Goal: Task Accomplishment & Management: Manage account settings

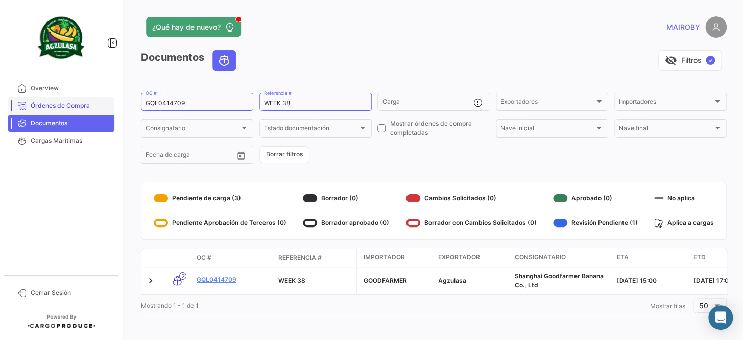
drag, startPoint x: 103, startPoint y: 103, endPoint x: 81, endPoint y: 105, distance: 22.1
click at [81, 105] on mat-sidenav-container "Overview Órdenes de Compra Documentos Cargas Marítimas Cerrar Sesión ¿Qué hay d…" at bounding box center [371, 170] width 743 height 340
paste input "UNIECGYE25370085"
type input "UNIECGYE25370085"
click at [455, 155] on form "UNIECGYE25370085 OC # WEEK 38 Referencia # Carga Exportadores Exportadores Impo…" at bounding box center [434, 128] width 586 height 74
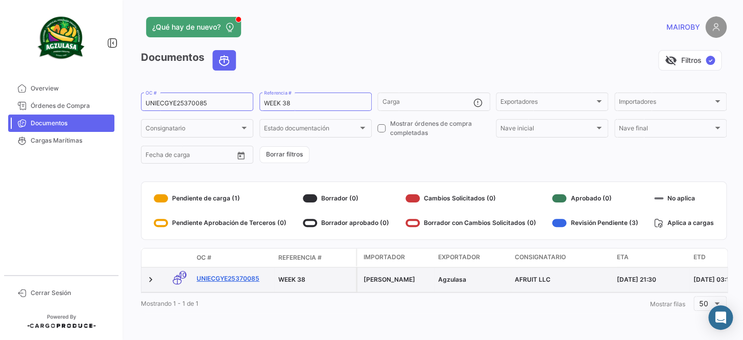
click at [240, 276] on link "UNIECGYE25370085" at bounding box center [234, 278] width 74 height 9
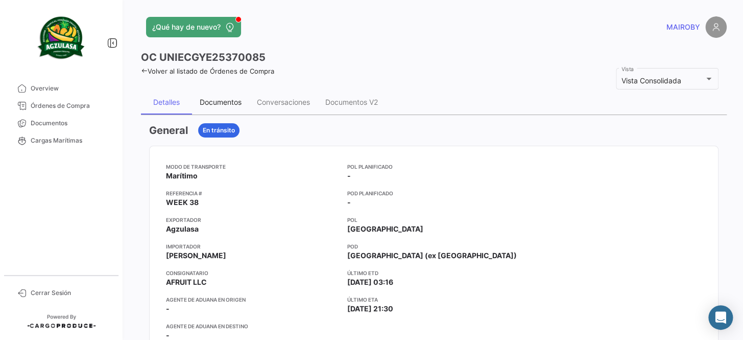
click at [225, 102] on div "Documentos" at bounding box center [221, 102] width 42 height 9
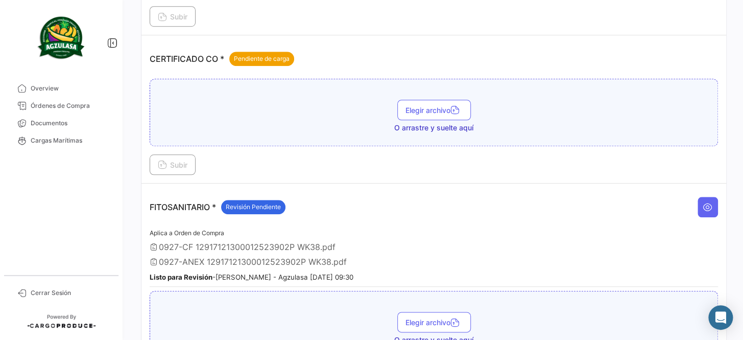
scroll to position [232, 0]
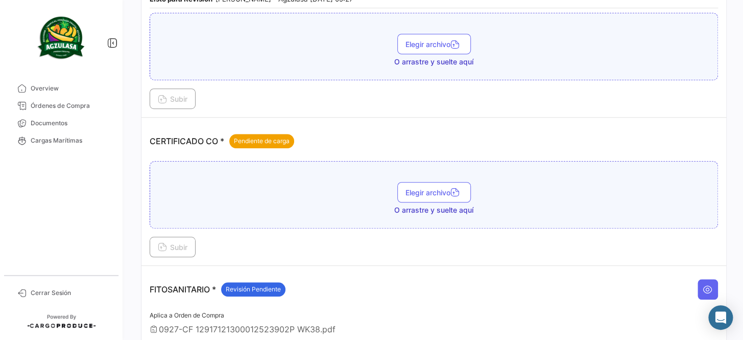
click at [439, 200] on div "Elegir archivo O arrastre y suelte aquí" at bounding box center [433, 198] width 557 height 33
click at [434, 189] on span "Elegir archivo" at bounding box center [434, 192] width 57 height 9
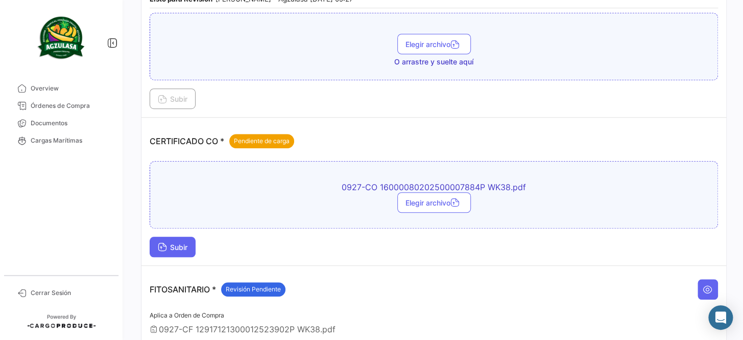
click at [167, 243] on span "Subir" at bounding box center [173, 247] width 30 height 9
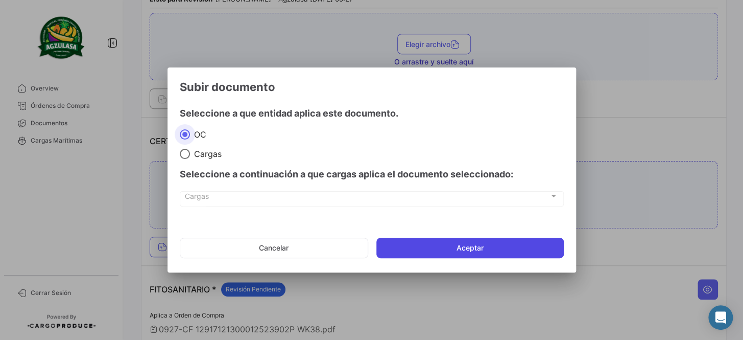
click at [470, 241] on button "Aceptar" at bounding box center [469, 248] width 187 height 20
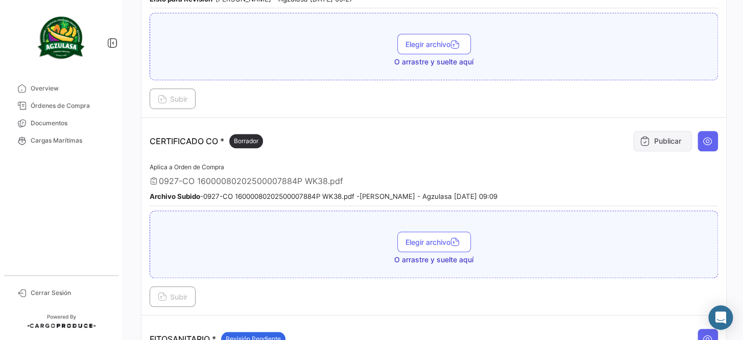
click at [655, 140] on button "Publicar" at bounding box center [662, 141] width 59 height 20
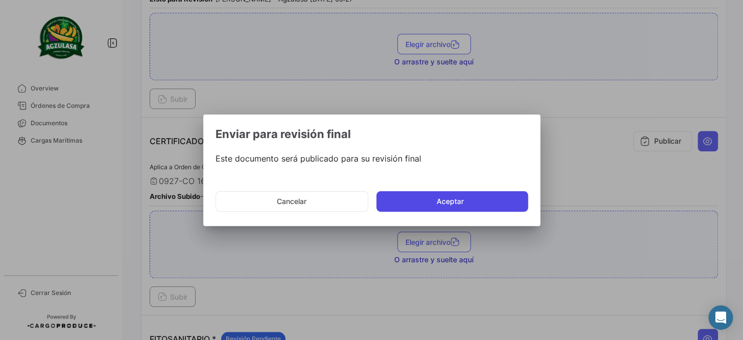
click at [484, 193] on button "Aceptar" at bounding box center [452, 201] width 152 height 20
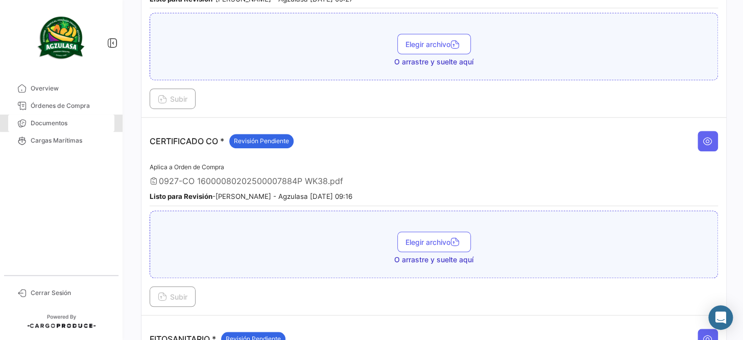
drag, startPoint x: 104, startPoint y: 116, endPoint x: 125, endPoint y: 118, distance: 21.0
click at [103, 116] on link "Documentos" at bounding box center [61, 122] width 106 height 17
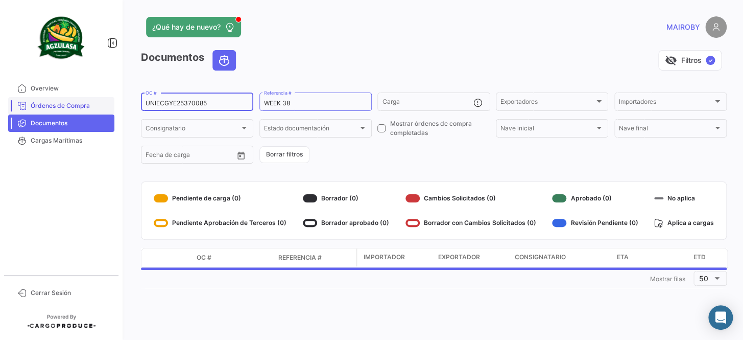
drag, startPoint x: 157, startPoint y: 105, endPoint x: 74, endPoint y: 108, distance: 83.3
click at [74, 108] on mat-sidenav-container "Overview Órdenes de Compra Documentos Cargas Marítimas Cerrar Sesión ¿Qué hay d…" at bounding box center [371, 170] width 743 height 340
paste input "GQL0414709"
type input "GQL0414709"
click at [368, 152] on form "GQL0414709 OC # WEEK 38 Referencia # Carga Exportadores Exportadores Importador…" at bounding box center [434, 128] width 586 height 74
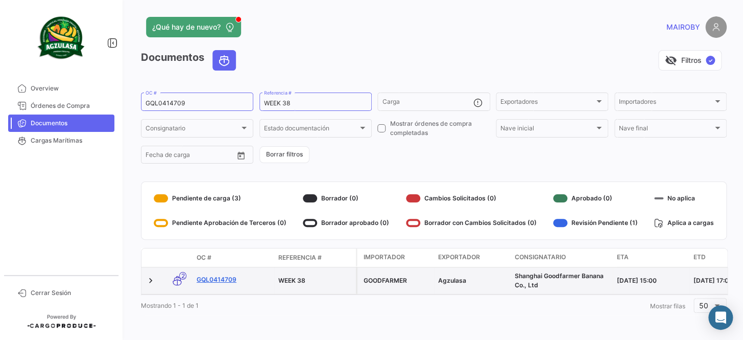
click at [219, 275] on link "GQL0414709" at bounding box center [234, 279] width 74 height 9
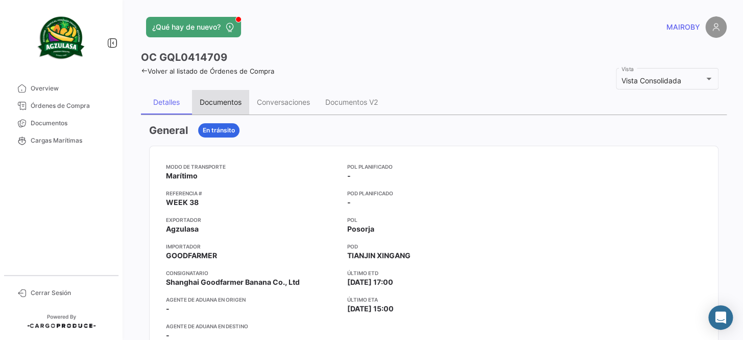
click at [226, 104] on div "Documentos" at bounding box center [221, 102] width 42 height 9
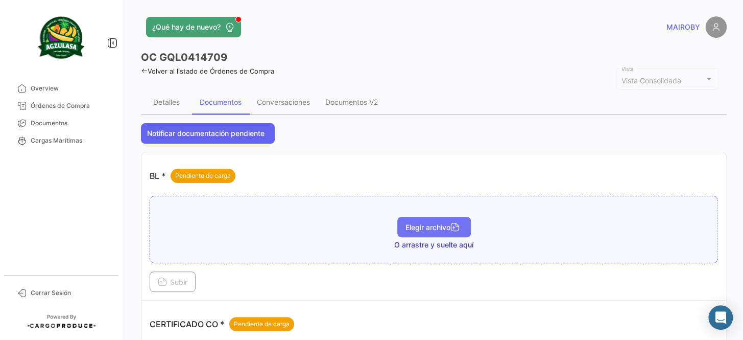
click at [432, 229] on span "Elegir archivo" at bounding box center [434, 227] width 57 height 9
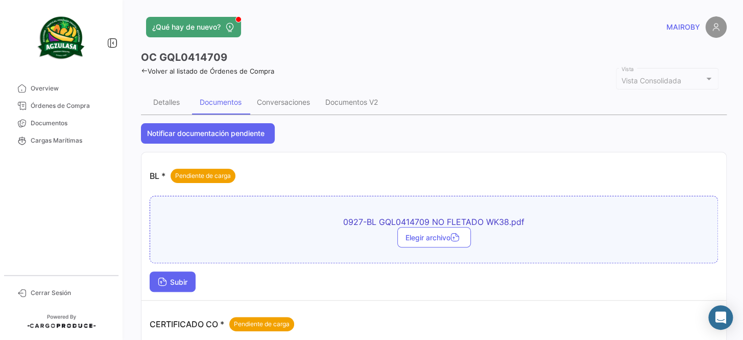
click at [186, 285] on span "Subir" at bounding box center [173, 281] width 30 height 9
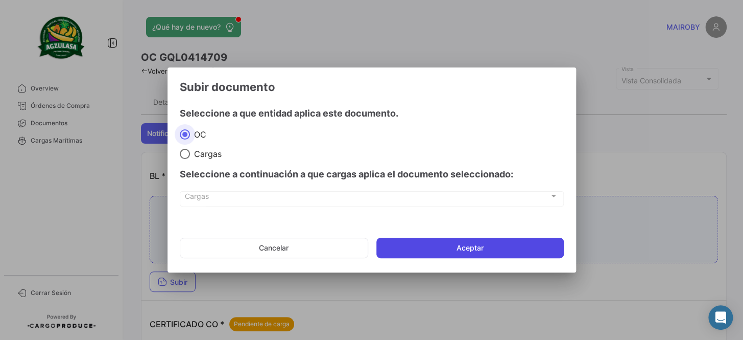
click at [496, 253] on button "Aceptar" at bounding box center [469, 248] width 187 height 20
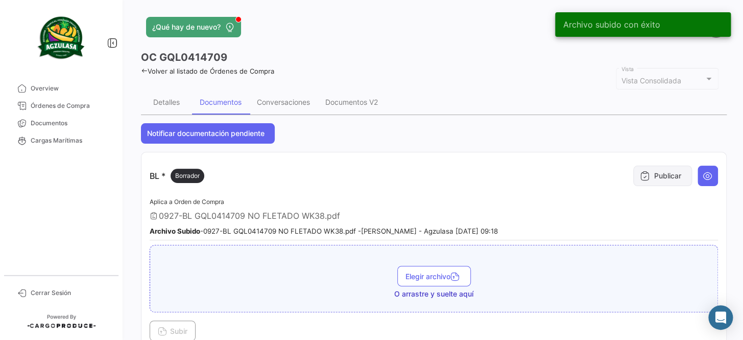
click at [668, 170] on button "Publicar" at bounding box center [662, 175] width 59 height 20
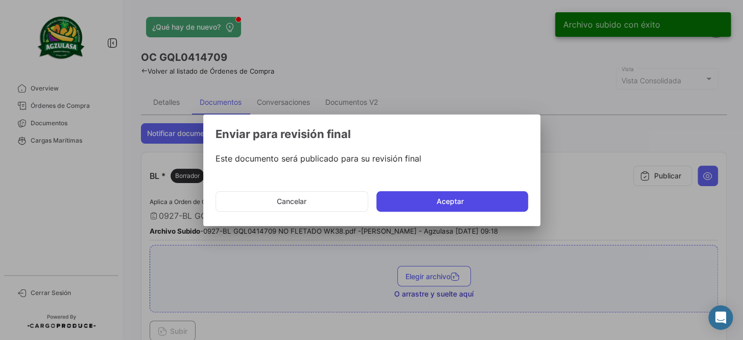
click at [459, 199] on button "Aceptar" at bounding box center [452, 201] width 152 height 20
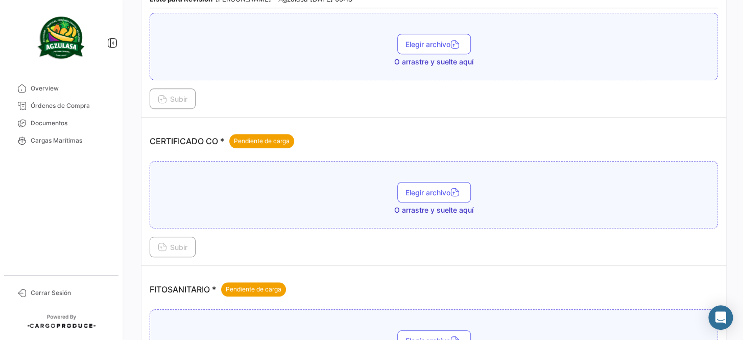
scroll to position [278, 0]
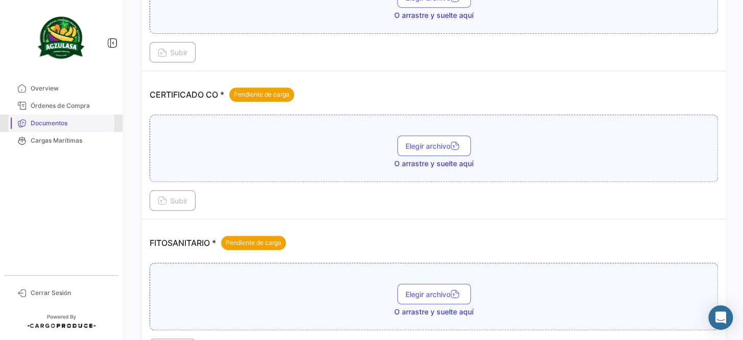
click at [67, 120] on span "Documentos" at bounding box center [71, 122] width 80 height 9
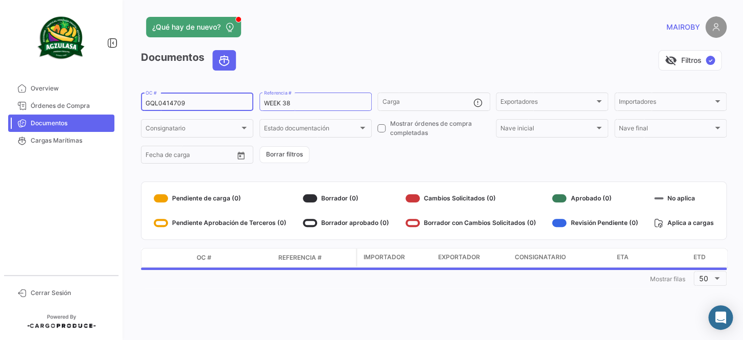
drag, startPoint x: 200, startPoint y: 102, endPoint x: 122, endPoint y: 103, distance: 78.2
click at [122, 103] on mat-sidenav-container "Overview Órdenes de Compra Documentos Cargas Marítimas Cerrar Sesión ¿Qué hay d…" at bounding box center [371, 170] width 743 height 340
paste input "741500028900"
click at [387, 160] on form "741500028900 OC # WEEK 38 Referencia # Carga Exportadores Exportadores Importad…" at bounding box center [434, 128] width 586 height 74
drag, startPoint x: 208, startPoint y: 99, endPoint x: 77, endPoint y: 97, distance: 131.3
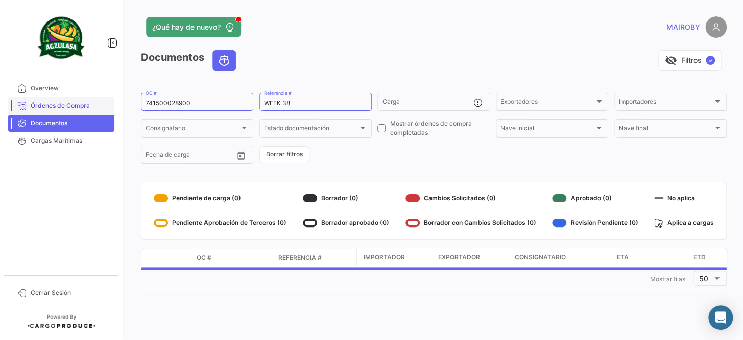
click at [77, 97] on mat-sidenav-container "Overview Órdenes de Compra Documentos Cargas Marítimas Cerrar Sesión ¿Qué hay d…" at bounding box center [371, 170] width 743 height 340
drag, startPoint x: 209, startPoint y: 105, endPoint x: 104, endPoint y: 103, distance: 104.7
click at [104, 103] on mat-sidenav-container "Overview Órdenes de Compra Documentos Cargas Marítimas Cerrar Sesión ¿Qué hay d…" at bounding box center [371, 170] width 743 height 340
paste input "GQL0414672"
type input "GQL0414672"
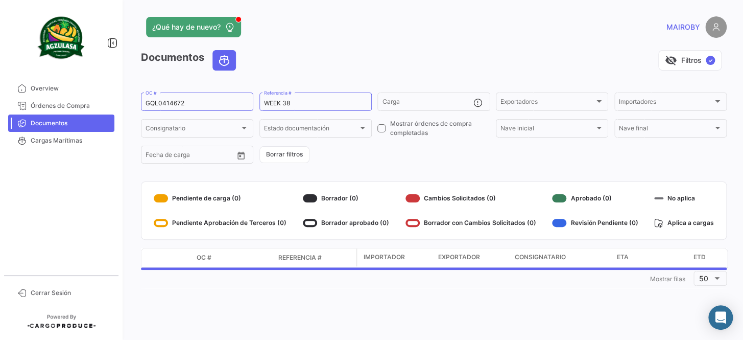
click at [378, 152] on form "GQL0414672 OC # WEEK 38 Referencia # Carga Exportadores Exportadores Importador…" at bounding box center [434, 128] width 586 height 74
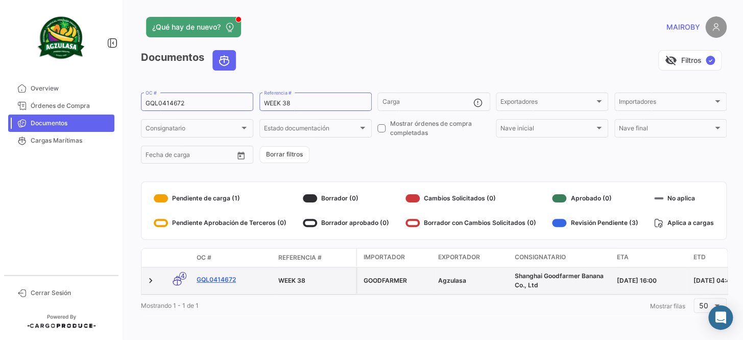
click at [224, 278] on link "GQL0414672" at bounding box center [234, 279] width 74 height 9
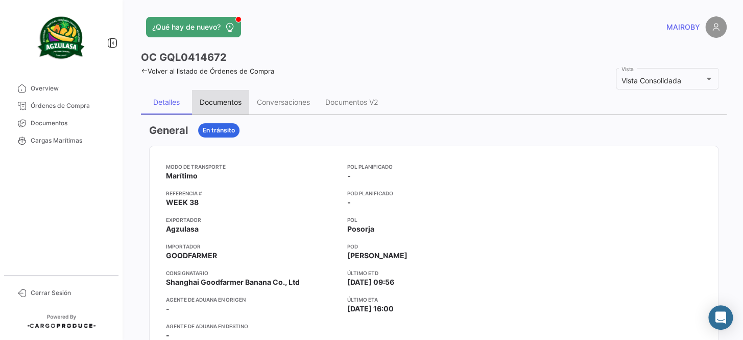
click at [223, 98] on div "Documentos" at bounding box center [221, 102] width 42 height 9
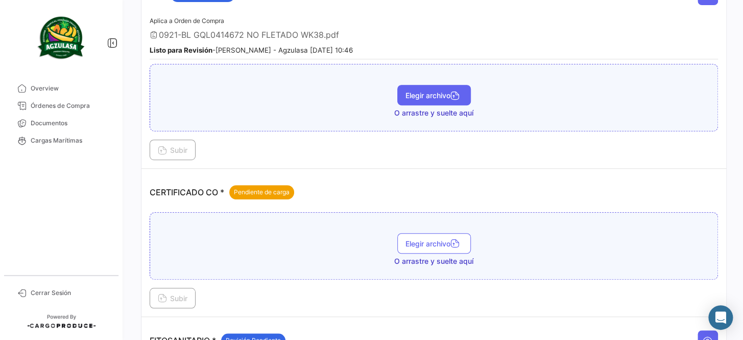
scroll to position [185, 0]
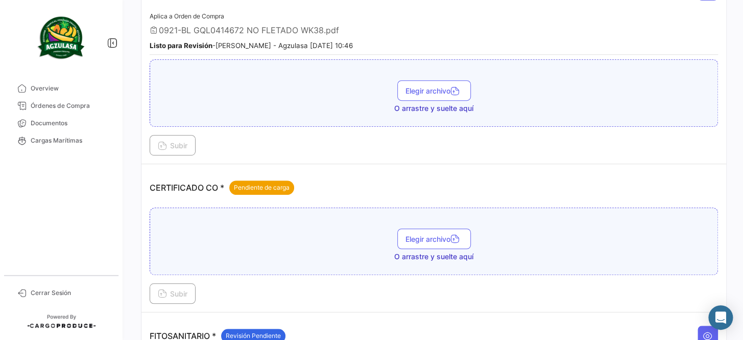
click at [436, 257] on span "O arrastre y suelte aquí" at bounding box center [433, 256] width 79 height 10
click at [434, 238] on span "Elegir archivo" at bounding box center [434, 238] width 57 height 9
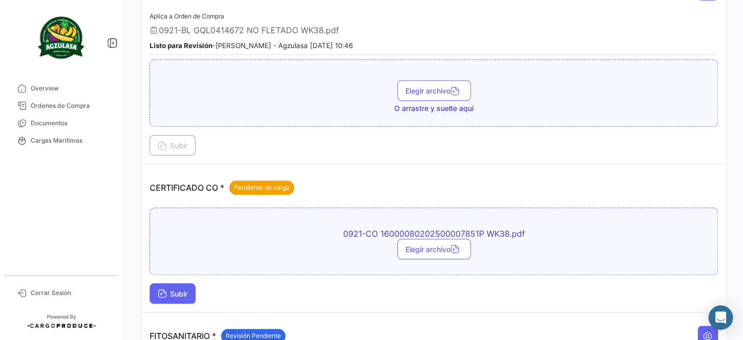
click at [182, 290] on span "Subir" at bounding box center [173, 293] width 30 height 9
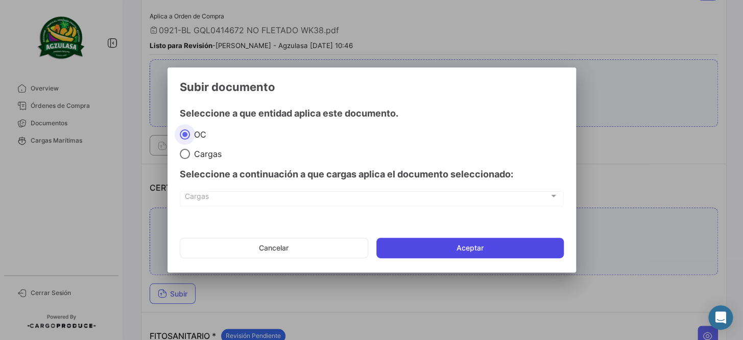
click at [448, 246] on button "Aceptar" at bounding box center [469, 248] width 187 height 20
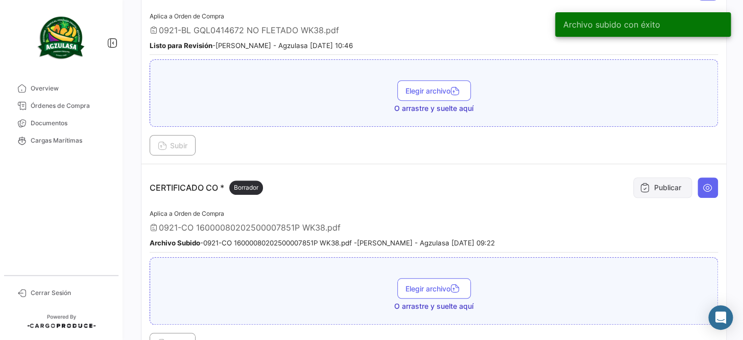
click at [640, 187] on icon at bounding box center [645, 187] width 10 height 10
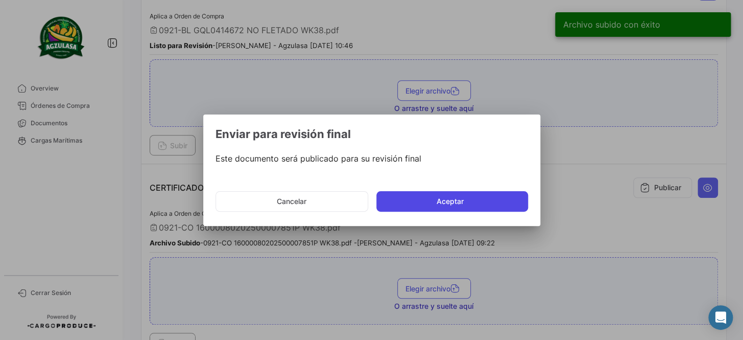
click at [417, 204] on button "Aceptar" at bounding box center [452, 201] width 152 height 20
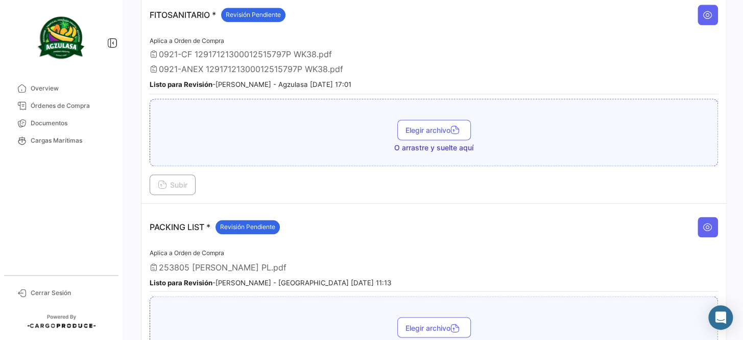
scroll to position [557, 0]
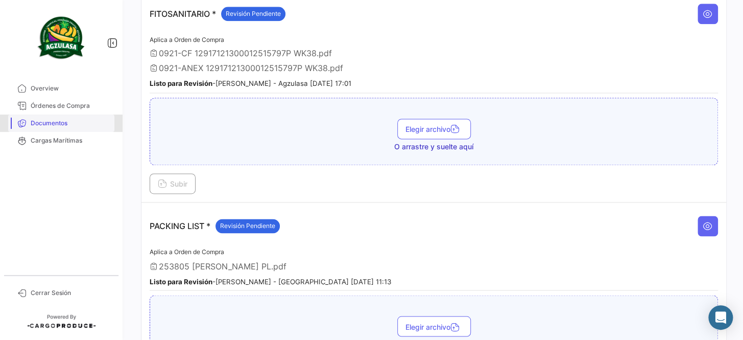
drag, startPoint x: 67, startPoint y: 120, endPoint x: 77, endPoint y: 123, distance: 10.3
click at [67, 120] on span "Documentos" at bounding box center [71, 122] width 80 height 9
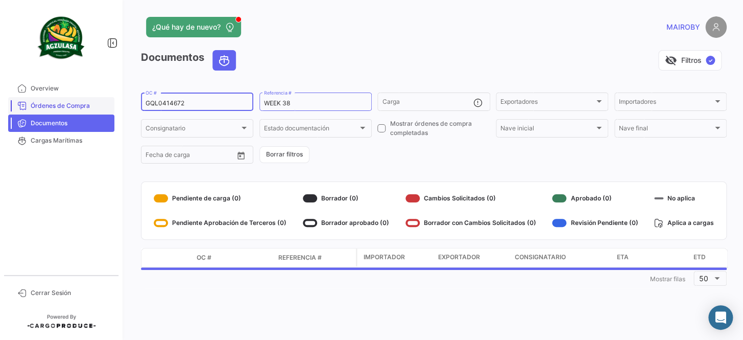
drag, startPoint x: 182, startPoint y: 104, endPoint x: 92, endPoint y: 99, distance: 90.0
click at [92, 99] on mat-sidenav-container "Overview Órdenes de Compra Documentos Cargas Marítimas Cerrar Sesión ¿Qué hay d…" at bounding box center [371, 170] width 743 height 340
paste input "741500028900"
type input "741500028900"
click at [414, 154] on form "741500028900 OC # WEEK 38 Referencia # Carga Exportadores Exportadores Importad…" at bounding box center [434, 128] width 586 height 74
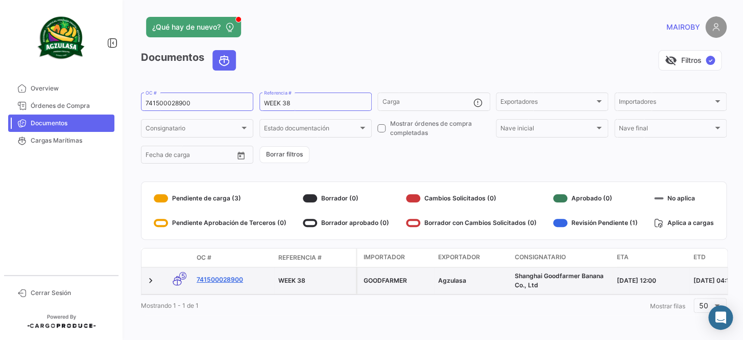
click at [212, 276] on link "741500028900" at bounding box center [234, 279] width 74 height 9
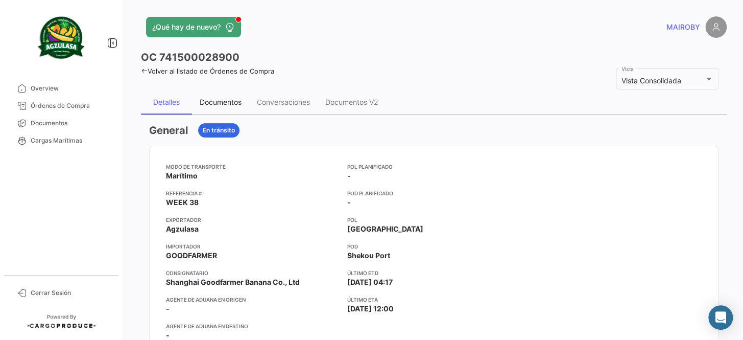
click at [212, 100] on div "Documentos" at bounding box center [221, 102] width 42 height 9
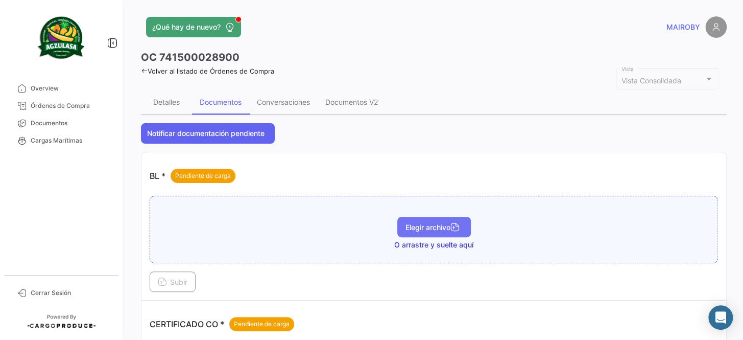
click at [439, 221] on button "Elegir archivo" at bounding box center [434, 227] width 74 height 20
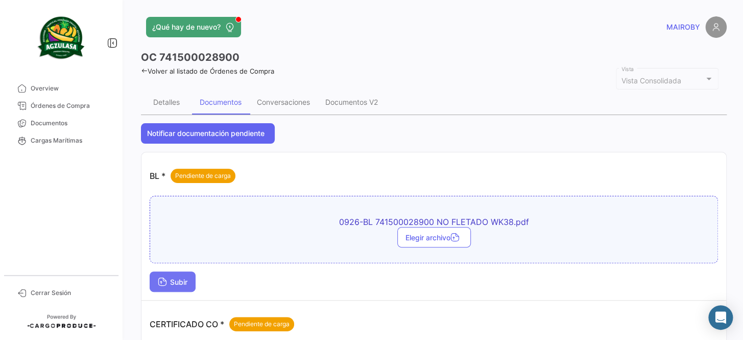
click at [167, 277] on span "Subir" at bounding box center [173, 281] width 30 height 9
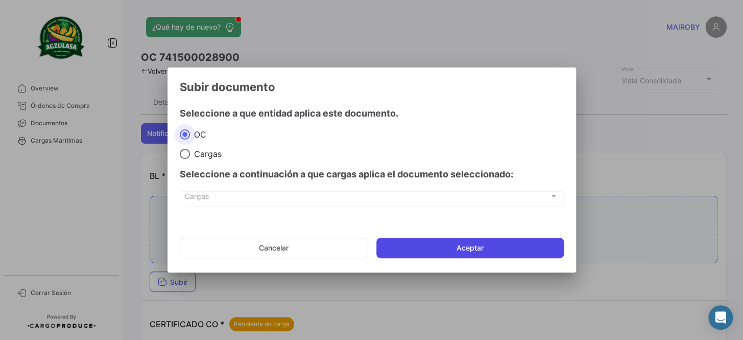
click at [427, 246] on button "Aceptar" at bounding box center [469, 248] width 187 height 20
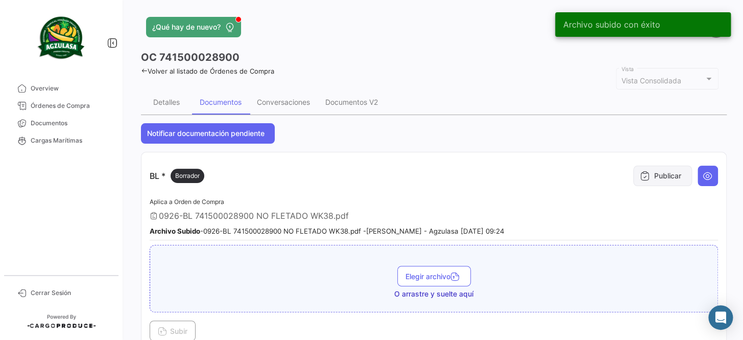
click at [649, 175] on button "Publicar" at bounding box center [662, 175] width 59 height 20
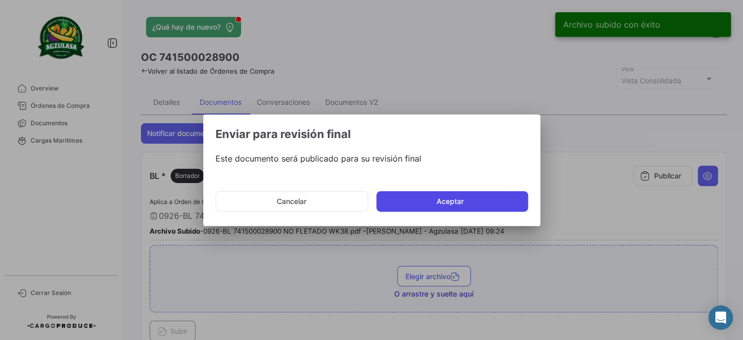
click at [487, 197] on button "Aceptar" at bounding box center [452, 201] width 152 height 20
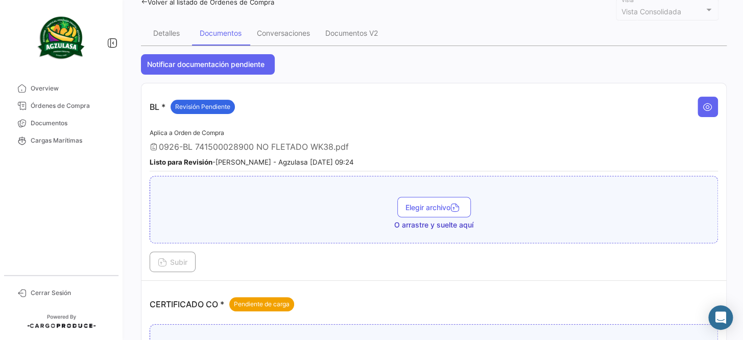
scroll to position [325, 0]
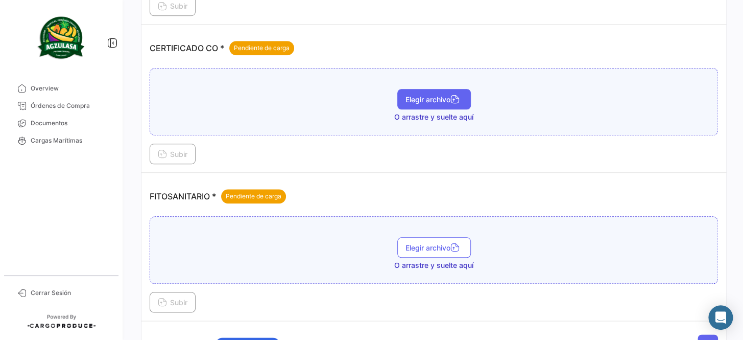
click at [415, 104] on button "Elegir archivo" at bounding box center [434, 99] width 74 height 20
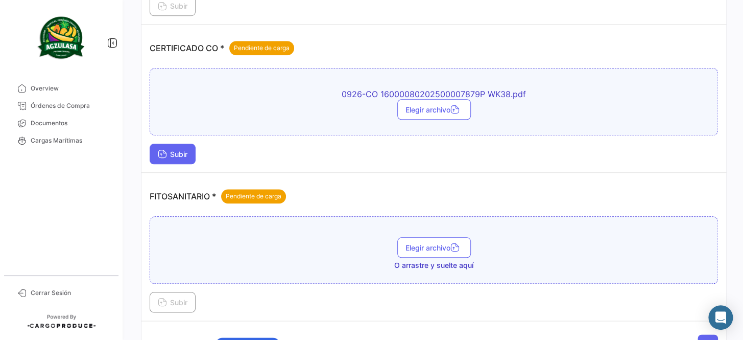
click at [182, 154] on span "Subir" at bounding box center [173, 154] width 30 height 9
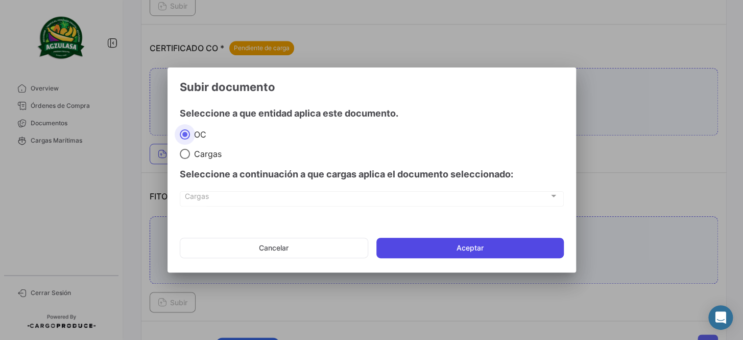
click at [512, 245] on button "Aceptar" at bounding box center [469, 248] width 187 height 20
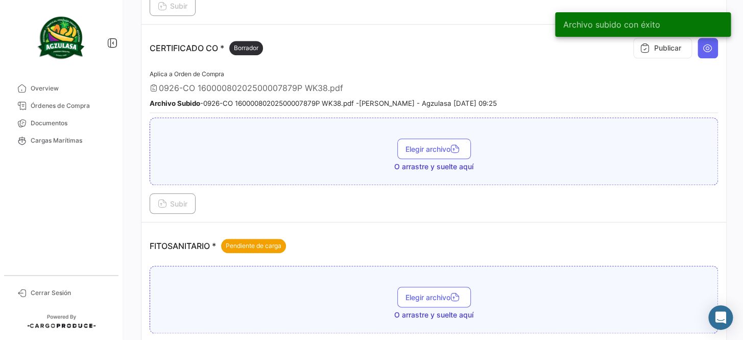
click at [661, 48] on div "Archivo subido con éxito" at bounding box center [643, 24] width 200 height 49
click at [651, 43] on div "Archivo subido con éxito" at bounding box center [643, 24] width 200 height 49
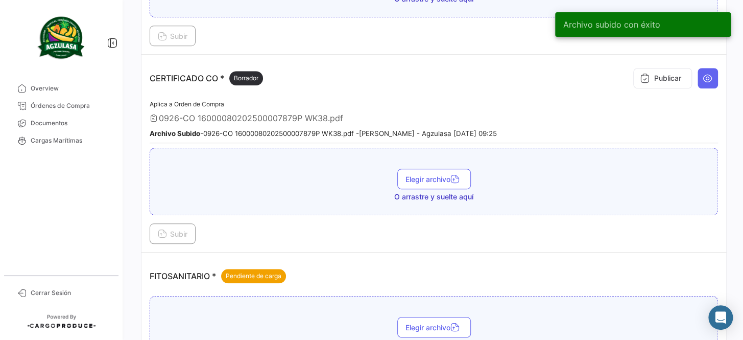
scroll to position [278, 0]
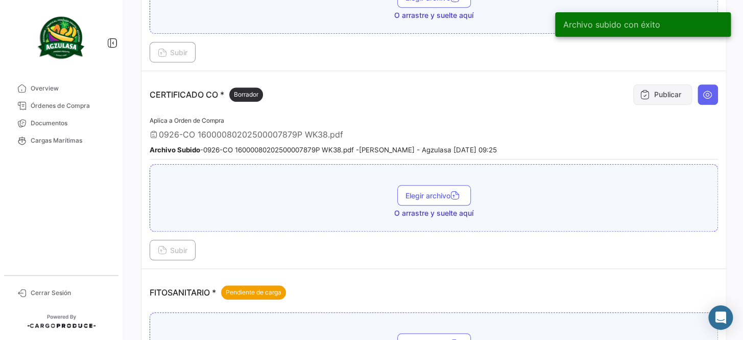
click at [663, 88] on button "Publicar" at bounding box center [662, 94] width 59 height 20
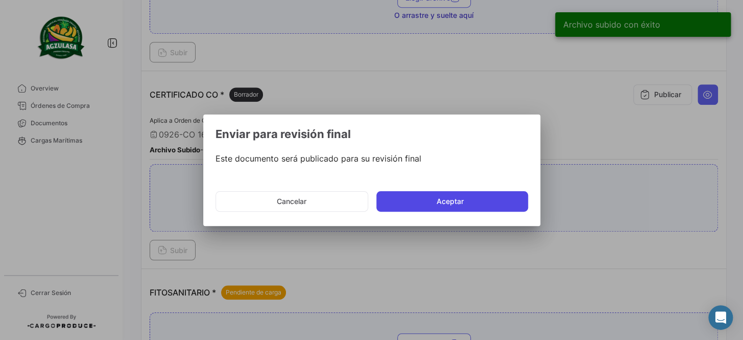
click at [414, 208] on button "Aceptar" at bounding box center [452, 201] width 152 height 20
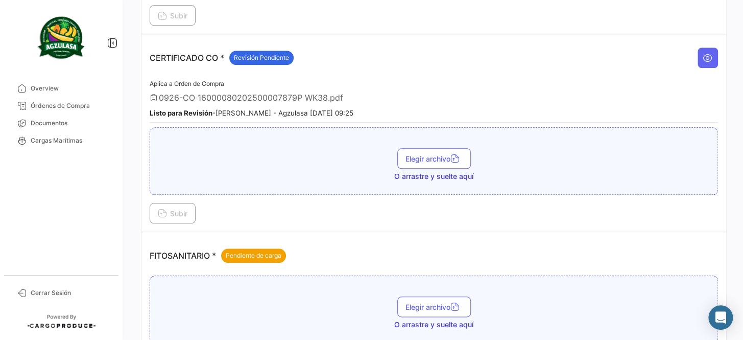
scroll to position [371, 0]
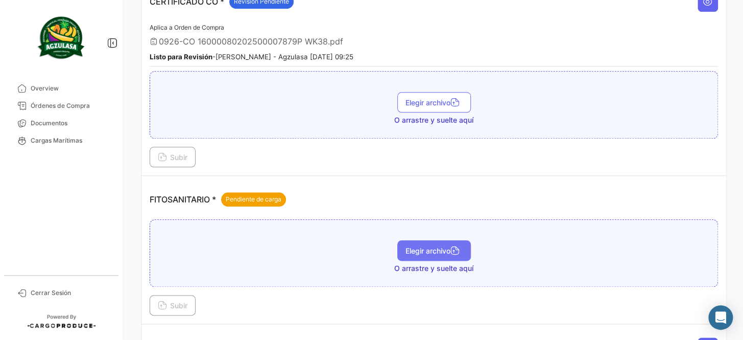
click at [438, 247] on span "Elegir archivo" at bounding box center [434, 250] width 57 height 9
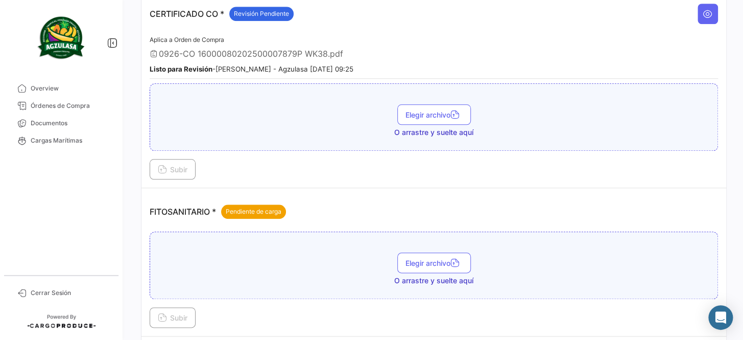
scroll to position [325, 0]
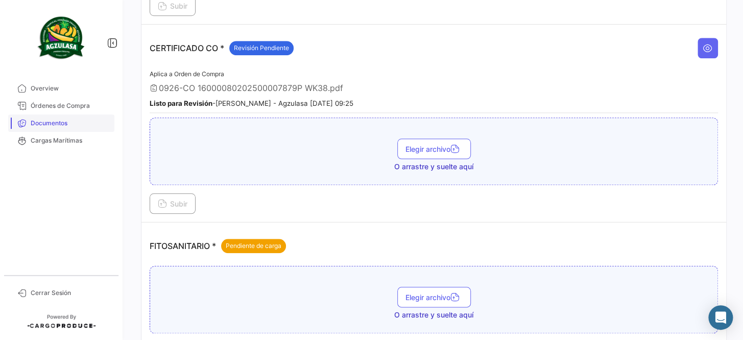
click at [96, 124] on span "Documentos" at bounding box center [71, 122] width 80 height 9
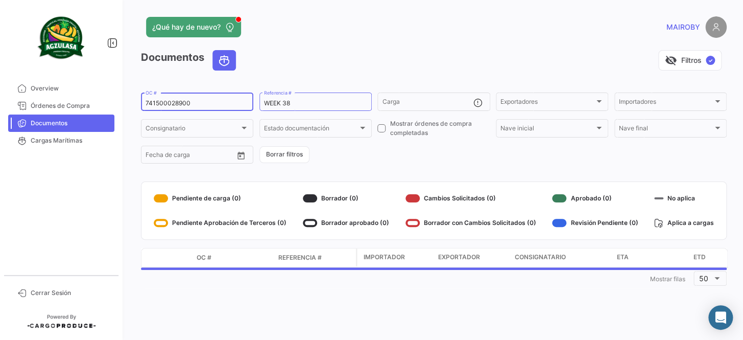
drag, startPoint x: 205, startPoint y: 104, endPoint x: 115, endPoint y: 103, distance: 89.9
click at [115, 103] on mat-sidenav-container "Overview Órdenes de Compra Documentos Cargas Marítimas Cerrar Sesión ¿Qué hay d…" at bounding box center [371, 170] width 743 height 340
paste input "18"
type input "741500028918"
click at [388, 163] on form "741500028918 OC # WEEK 38 Referencia # Carga Exportadores Exportadores Importad…" at bounding box center [434, 128] width 586 height 74
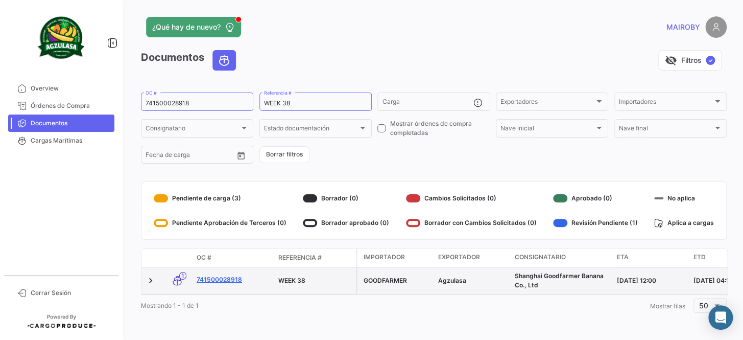
click at [220, 275] on link "741500028918" at bounding box center [234, 279] width 74 height 9
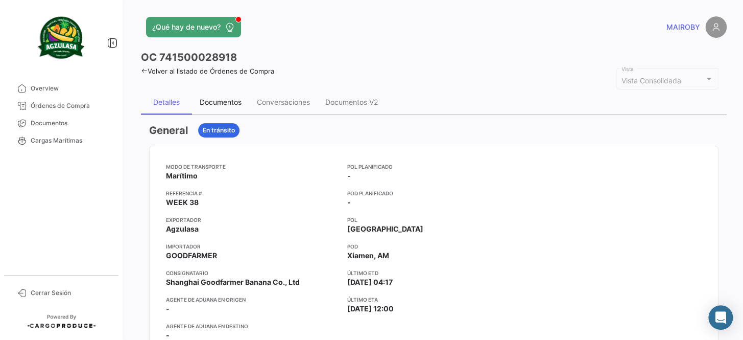
click at [219, 101] on div "Documentos" at bounding box center [221, 102] width 42 height 9
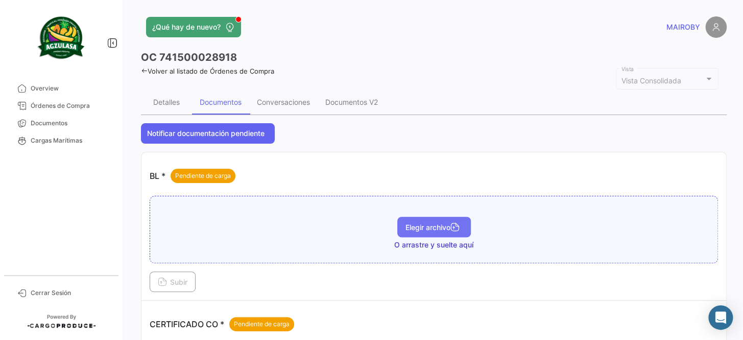
click at [425, 231] on button "Elegir archivo" at bounding box center [434, 227] width 74 height 20
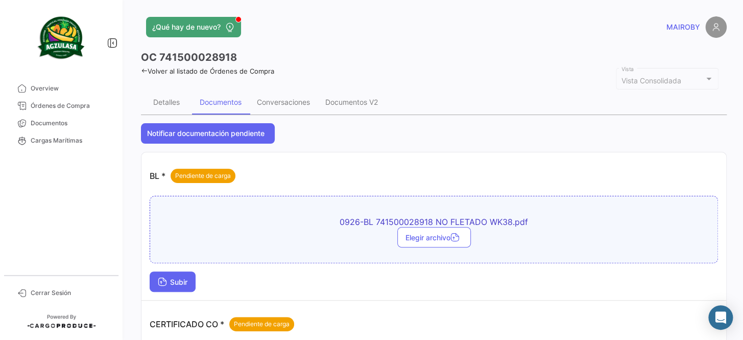
click at [184, 280] on span "Subir" at bounding box center [173, 281] width 30 height 9
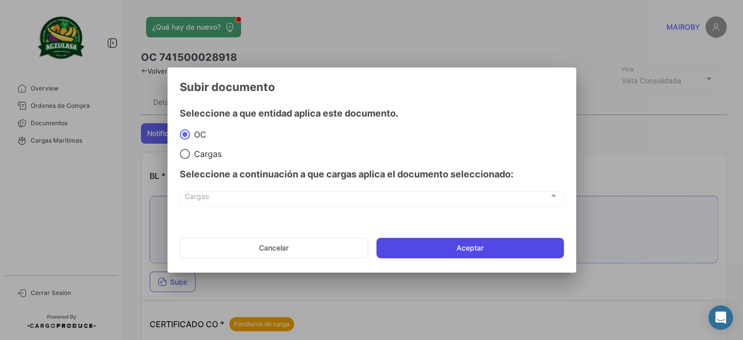
click at [471, 244] on button "Aceptar" at bounding box center [469, 248] width 187 height 20
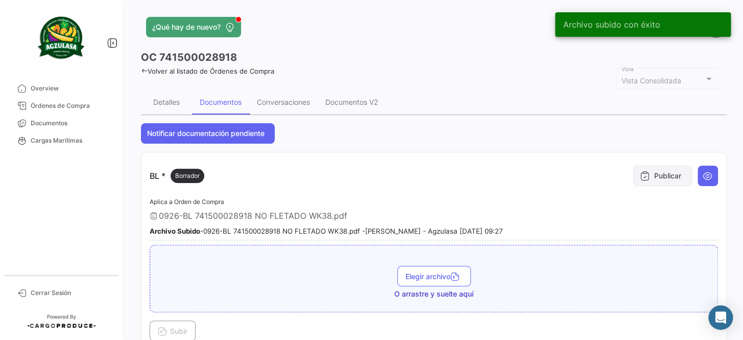
click at [656, 171] on button "Publicar" at bounding box center [662, 175] width 59 height 20
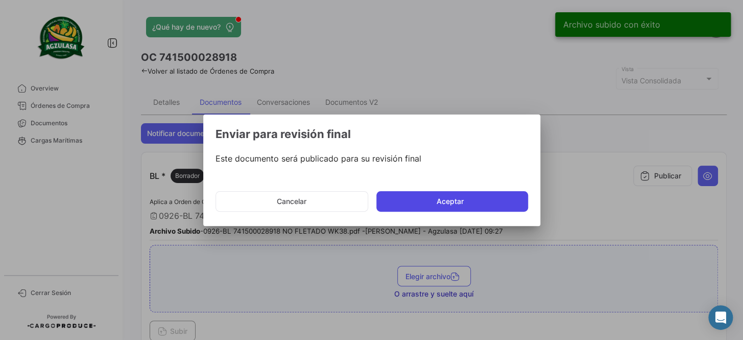
click at [424, 197] on button "Aceptar" at bounding box center [452, 201] width 152 height 20
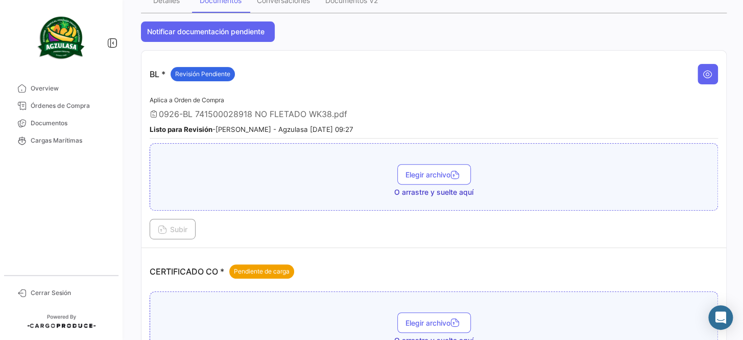
scroll to position [232, 0]
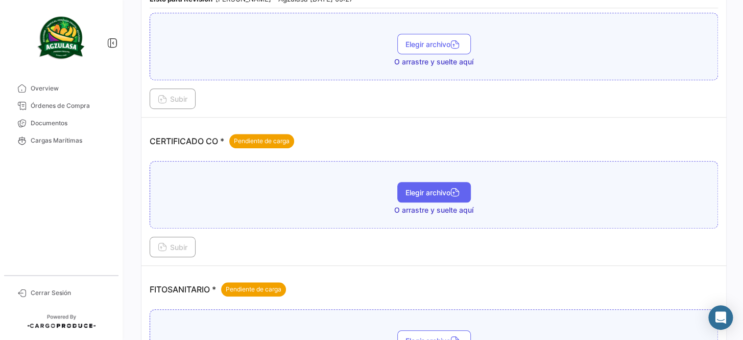
click at [418, 192] on span "Elegir archivo" at bounding box center [434, 192] width 57 height 9
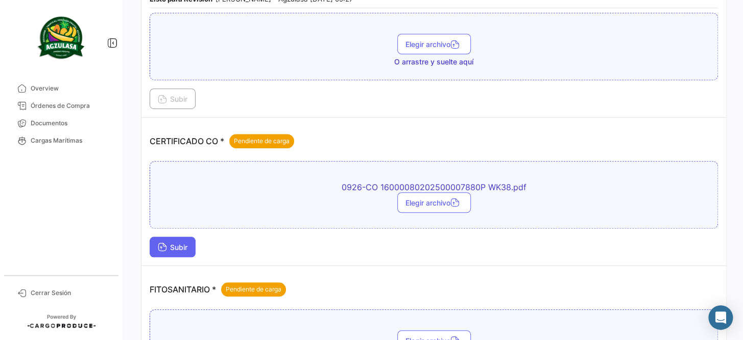
click at [174, 246] on span "Subir" at bounding box center [173, 247] width 30 height 9
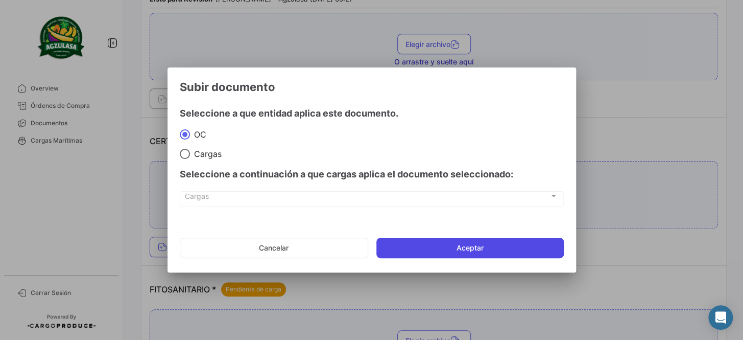
click at [434, 255] on button "Aceptar" at bounding box center [469, 248] width 187 height 20
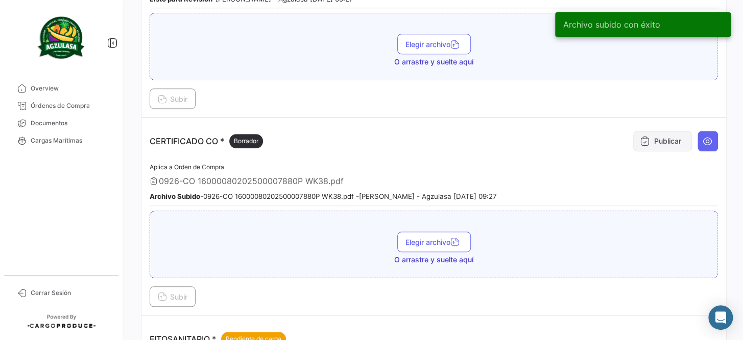
click at [660, 136] on button "Publicar" at bounding box center [662, 141] width 59 height 20
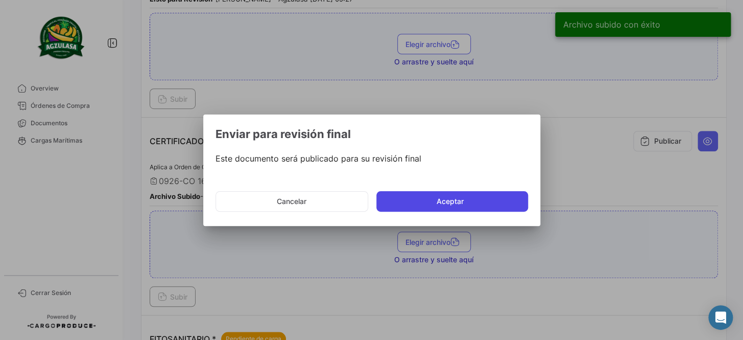
click at [420, 197] on button "Aceptar" at bounding box center [452, 201] width 152 height 20
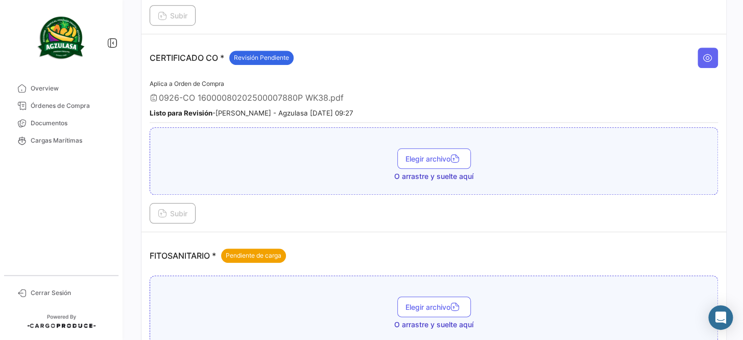
scroll to position [418, 0]
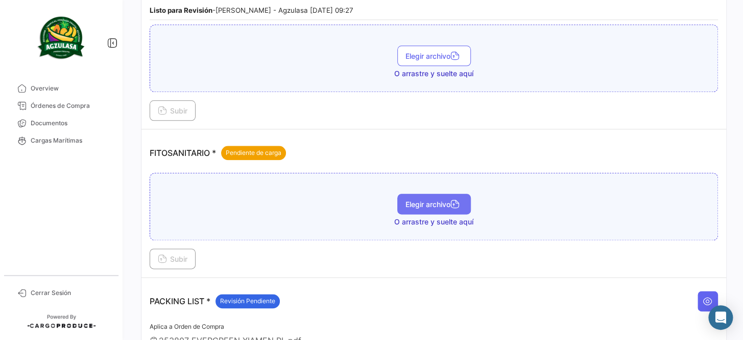
click at [440, 194] on button "Elegir archivo" at bounding box center [434, 204] width 74 height 20
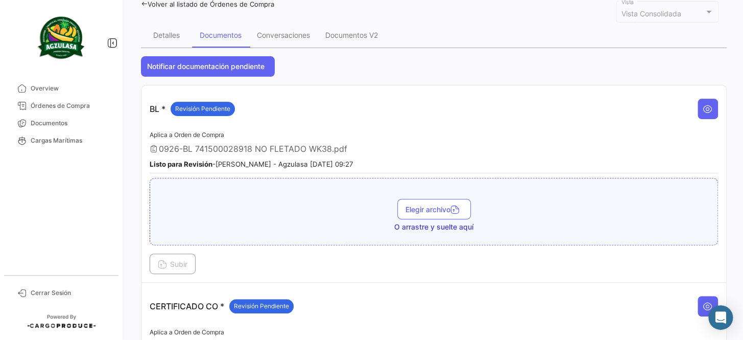
scroll to position [0, 0]
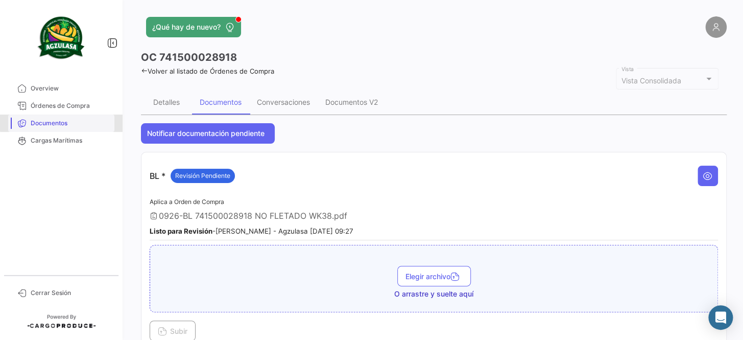
click at [83, 121] on span "Documentos" at bounding box center [71, 122] width 80 height 9
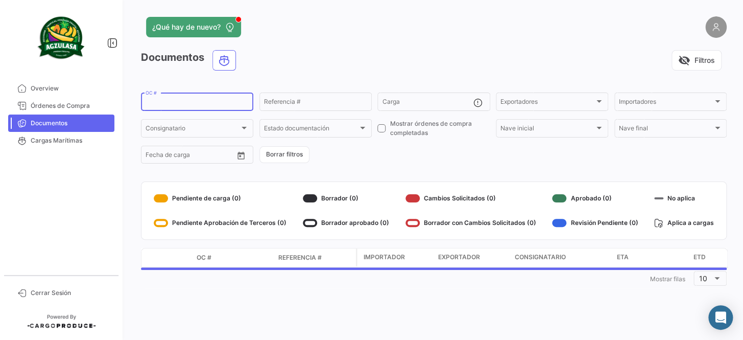
click at [189, 103] on input "OC #" at bounding box center [197, 103] width 103 height 7
paste input "GQL0414675"
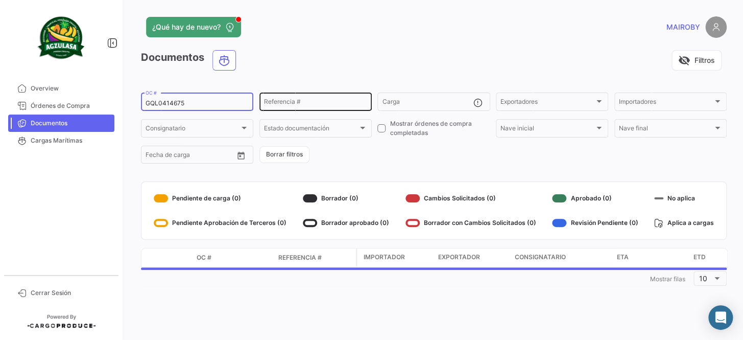
type input "GQL0414675"
click at [318, 103] on input "Referencia #" at bounding box center [315, 103] width 103 height 7
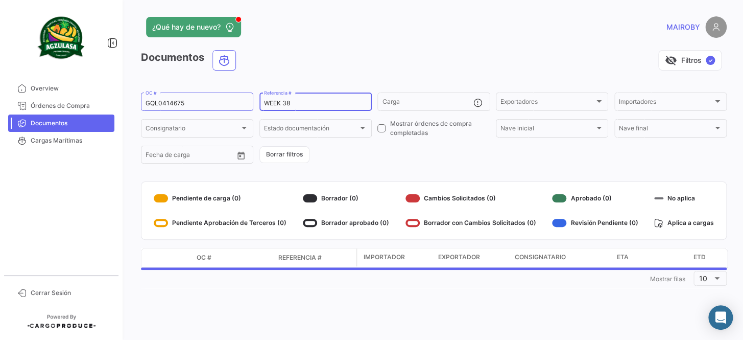
type input "WEEK 38"
click at [390, 150] on form "GQL0414675 OC # WEEK 38 Referencia # Carga Exportadores Exportadores Importador…" at bounding box center [434, 128] width 586 height 74
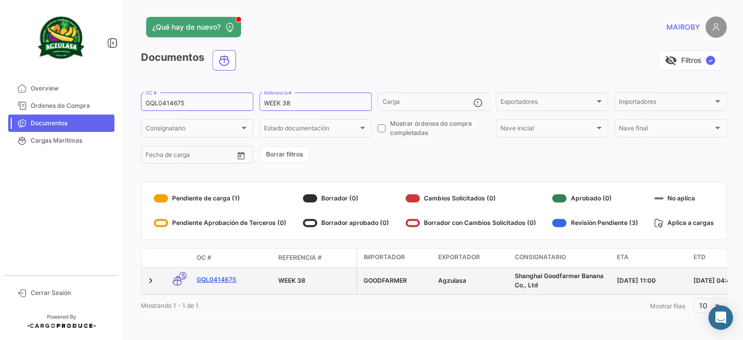
click at [219, 279] on link "GQL0414675" at bounding box center [234, 279] width 74 height 9
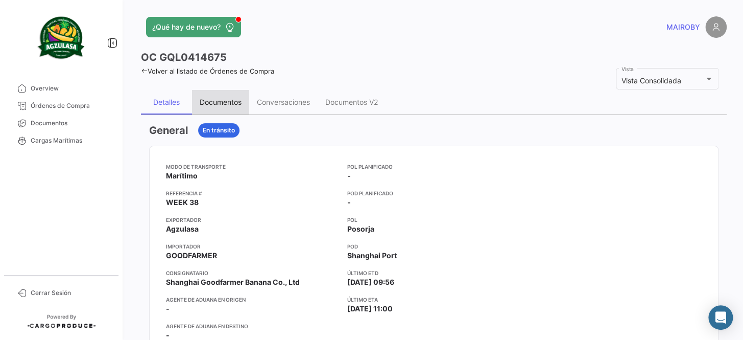
click at [235, 101] on div "Documentos" at bounding box center [221, 102] width 42 height 9
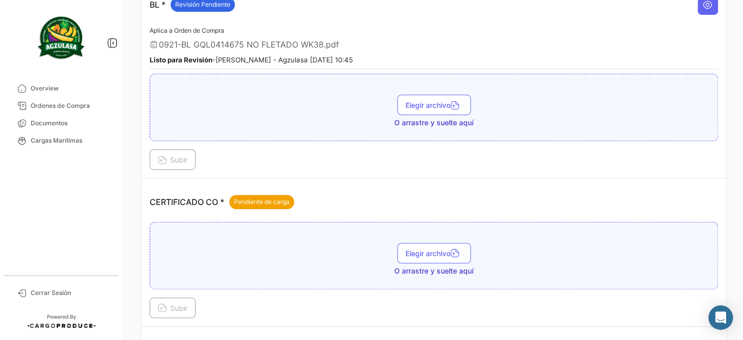
scroll to position [185, 0]
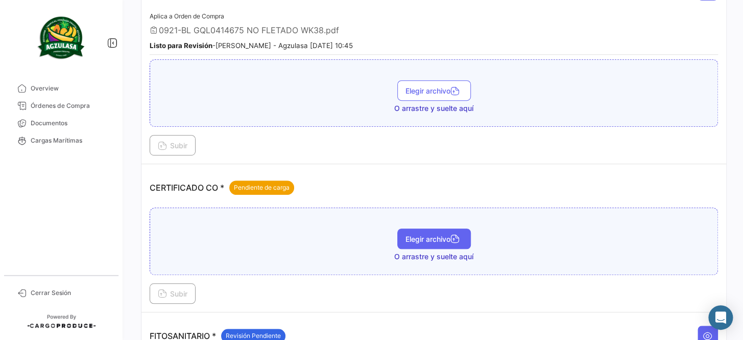
click at [433, 234] on span "Elegir archivo" at bounding box center [434, 238] width 57 height 9
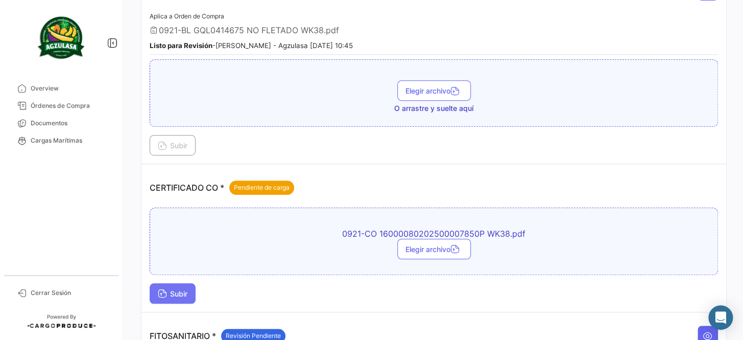
click at [173, 284] on button "Subir" at bounding box center [173, 293] width 46 height 20
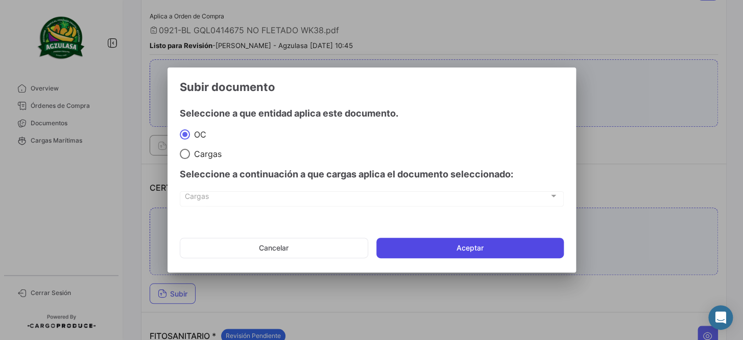
click at [428, 253] on button "Aceptar" at bounding box center [469, 248] width 187 height 20
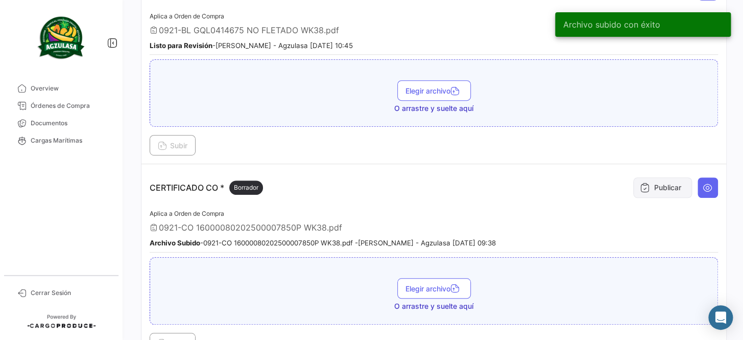
click at [645, 179] on button "Publicar" at bounding box center [662, 187] width 59 height 20
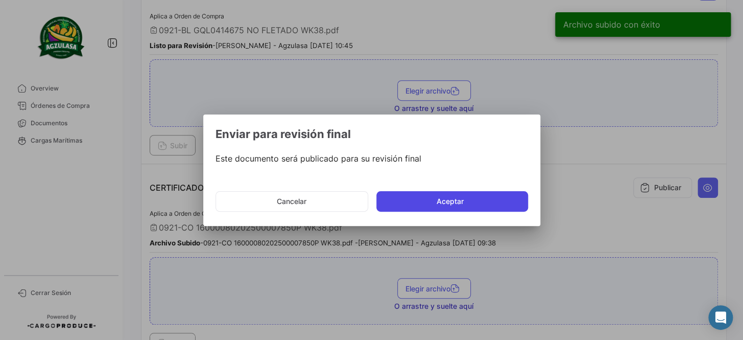
click at [454, 202] on button "Aceptar" at bounding box center [452, 201] width 152 height 20
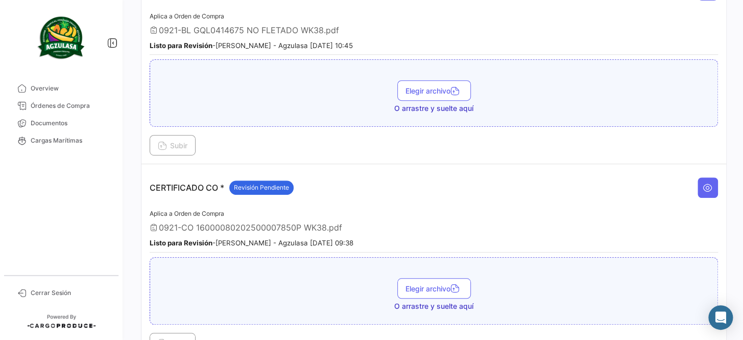
scroll to position [232, 0]
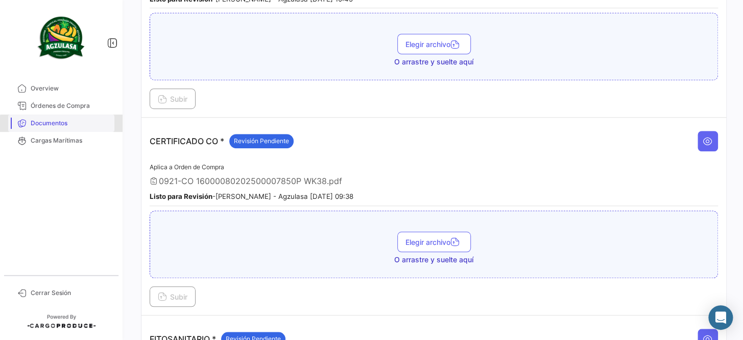
click at [65, 127] on link "Documentos" at bounding box center [61, 122] width 106 height 17
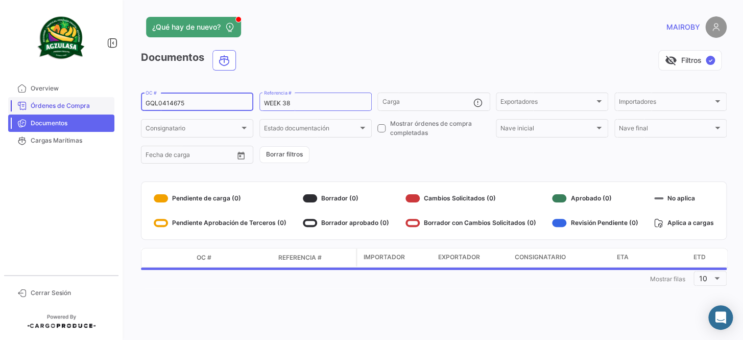
drag, startPoint x: 117, startPoint y: 99, endPoint x: 60, endPoint y: 102, distance: 57.3
click at [60, 102] on mat-sidenav-container "Overview Órdenes de Compra Documentos Cargas Marítimas Cerrar Sesión ¿Qué hay d…" at bounding box center [371, 170] width 743 height 340
paste input "709"
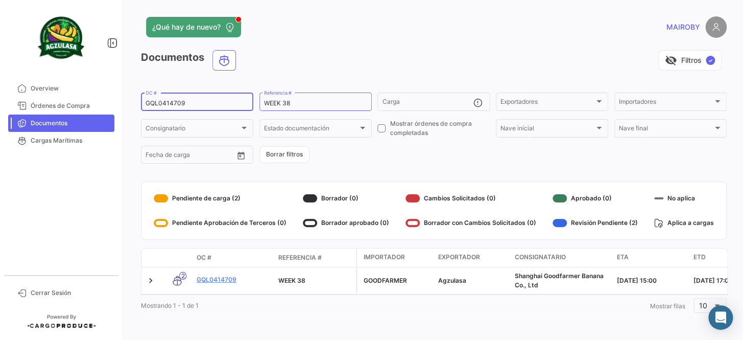
drag, startPoint x: 195, startPoint y: 105, endPoint x: 122, endPoint y: 104, distance: 73.0
click at [122, 104] on mat-sidenav-container "Overview Órdenes de Compra Documentos Cargas Marítimas Cerrar Sesión ¿Qué hay d…" at bounding box center [371, 170] width 743 height 340
paste input "676"
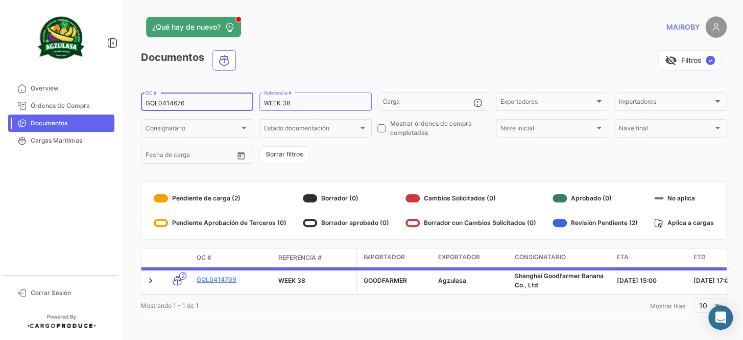
type input "GQL0414676"
click at [410, 141] on form "GQL0414676 OC # WEEK 38 Referencia # Carga Exportadores Exportadores Importador…" at bounding box center [434, 128] width 586 height 74
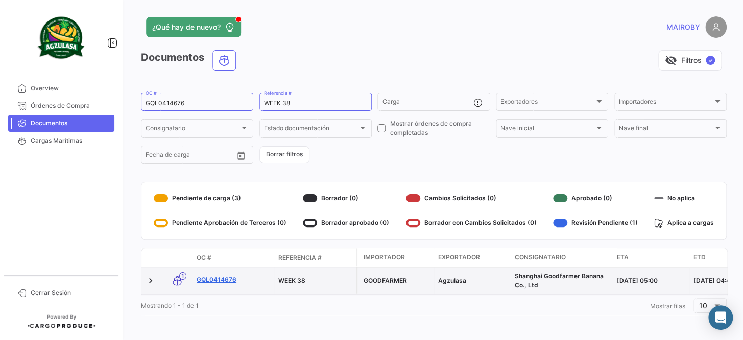
click at [224, 278] on link "GQL0414676" at bounding box center [234, 279] width 74 height 9
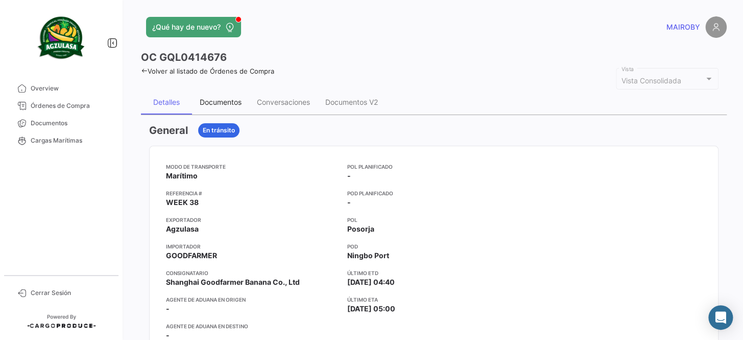
click at [230, 104] on div "Documentos" at bounding box center [221, 102] width 42 height 9
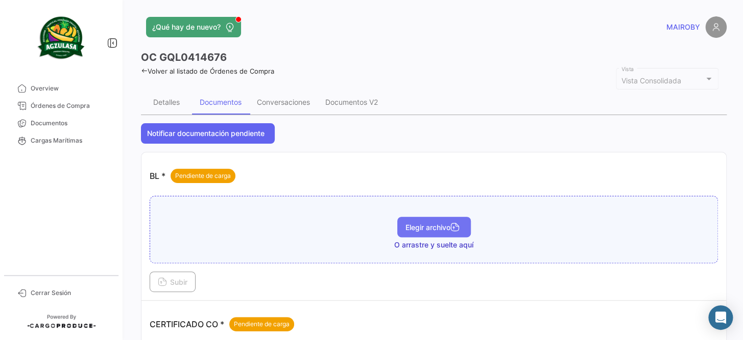
click at [429, 224] on span "Elegir archivo" at bounding box center [434, 227] width 57 height 9
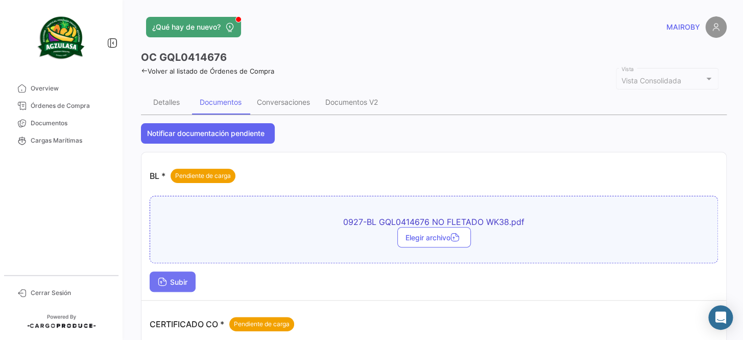
click at [179, 282] on span "Subir" at bounding box center [173, 281] width 30 height 9
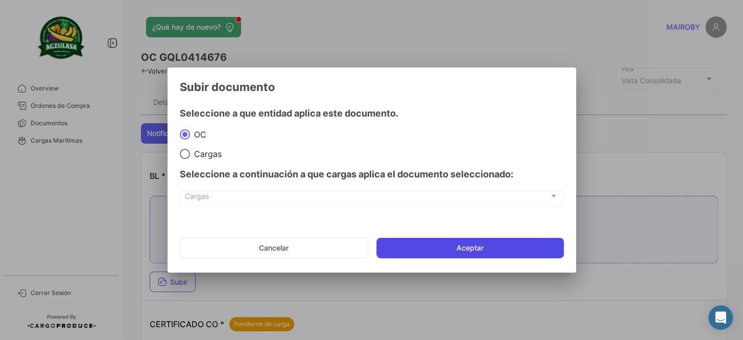
click at [467, 250] on button "Aceptar" at bounding box center [469, 248] width 187 height 20
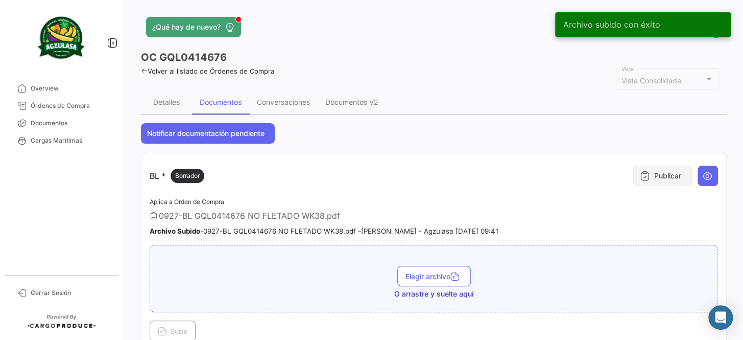
click at [661, 171] on button "Publicar" at bounding box center [662, 175] width 59 height 20
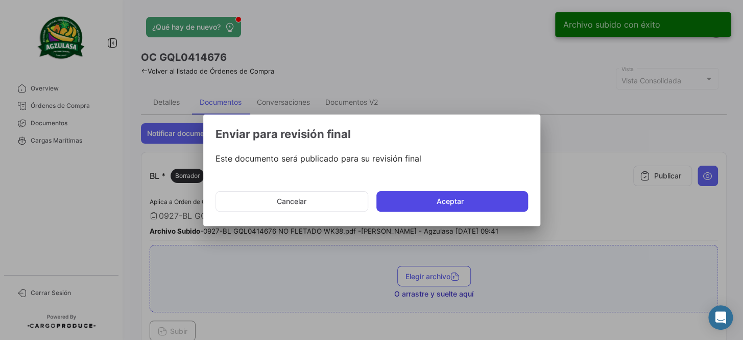
click at [471, 193] on button "Aceptar" at bounding box center [452, 201] width 152 height 20
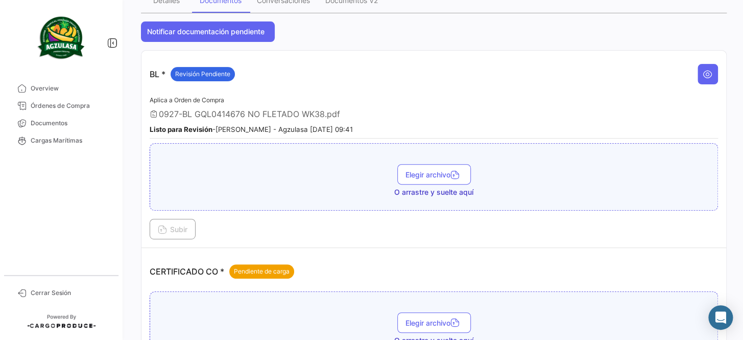
scroll to position [92, 0]
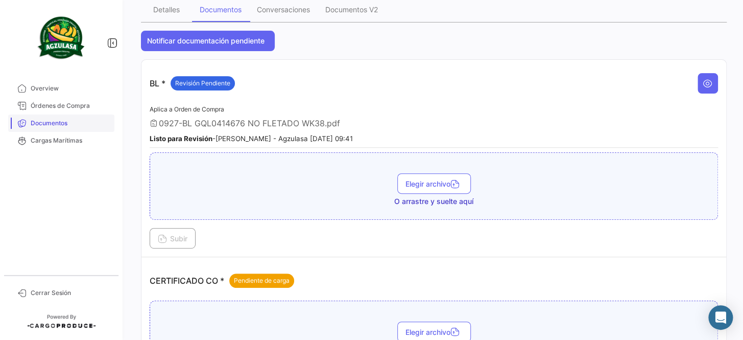
click at [88, 126] on span "Documentos" at bounding box center [71, 122] width 80 height 9
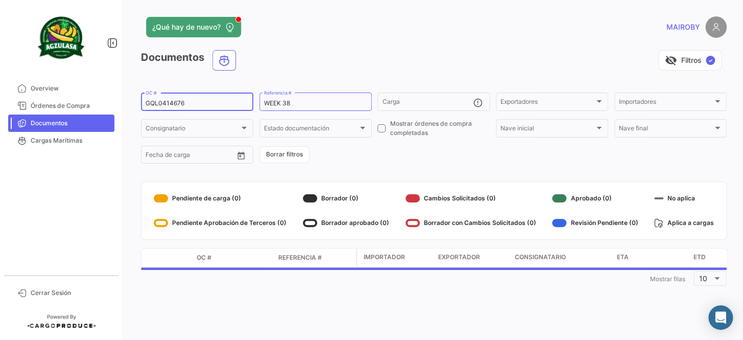
drag, startPoint x: 204, startPoint y: 99, endPoint x: 134, endPoint y: 94, distance: 69.7
click at [134, 94] on div "¿Qué hay de nuevo? [PERSON_NAME] Documentos visibility_off Filtros ✓ GQL0414676…" at bounding box center [434, 170] width 619 height 340
paste input "YEA37699200"
type input "GYEA37699200"
click at [391, 148] on form "GYEA37699200 OC # WEEK 38 Referencia # Carga Exportadores Exportadores Importad…" at bounding box center [434, 128] width 586 height 74
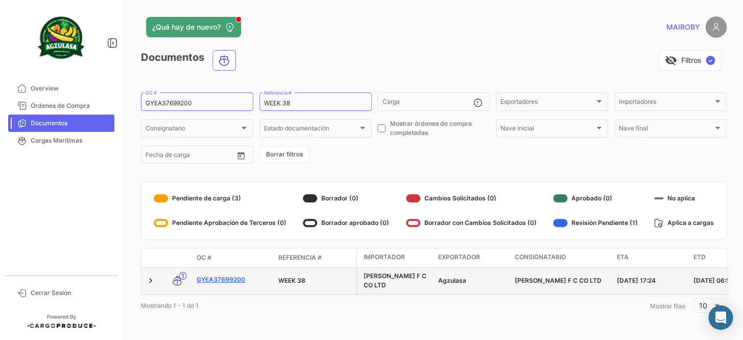
click at [230, 276] on link "GYEA37699200" at bounding box center [234, 279] width 74 height 9
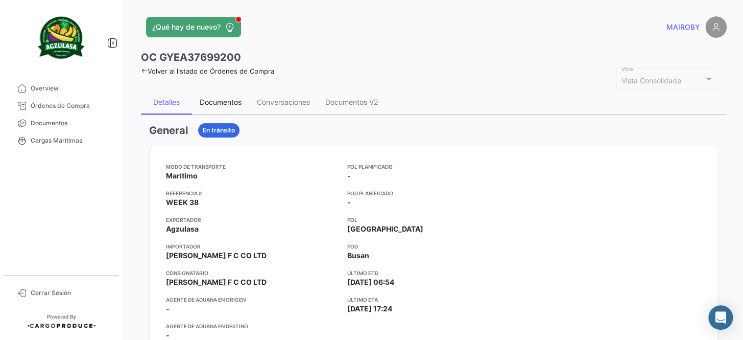
click at [215, 100] on div "Documentos" at bounding box center [221, 102] width 42 height 9
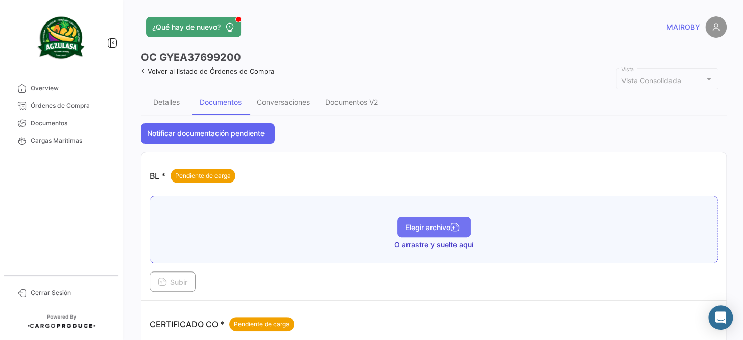
click at [429, 229] on span "Elegir archivo" at bounding box center [434, 227] width 57 height 9
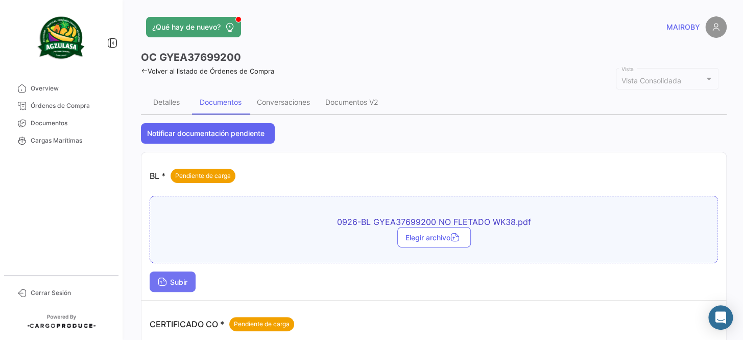
click at [171, 277] on span "Subir" at bounding box center [173, 281] width 30 height 9
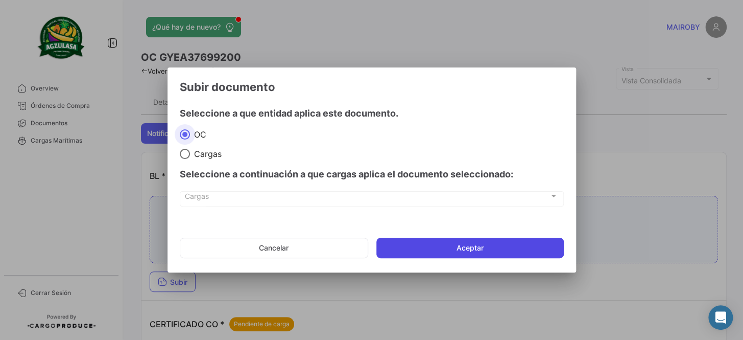
click at [426, 249] on button "Aceptar" at bounding box center [469, 248] width 187 height 20
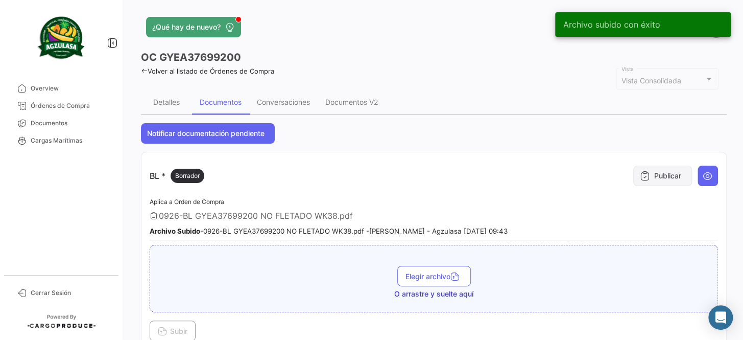
click at [638, 179] on button "Publicar" at bounding box center [662, 175] width 59 height 20
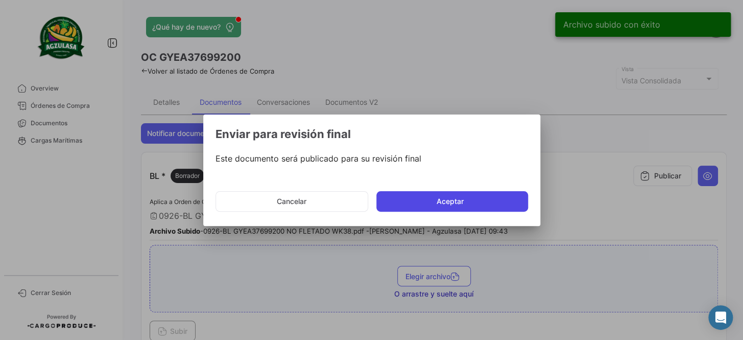
click at [494, 198] on button "Aceptar" at bounding box center [452, 201] width 152 height 20
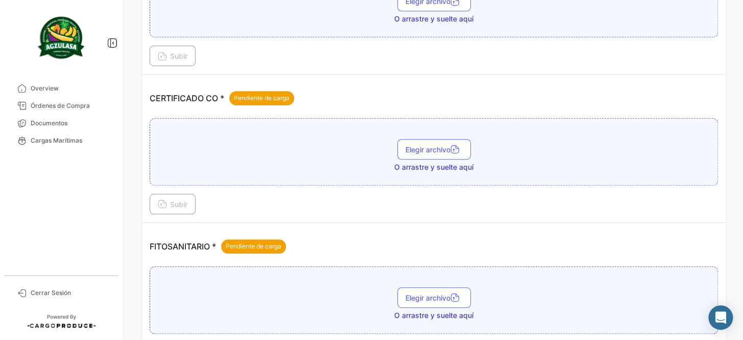
scroll to position [278, 0]
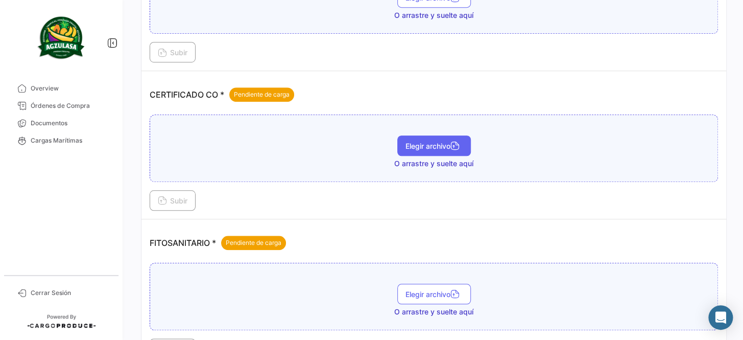
click at [442, 144] on span "Elegir archivo" at bounding box center [434, 145] width 57 height 9
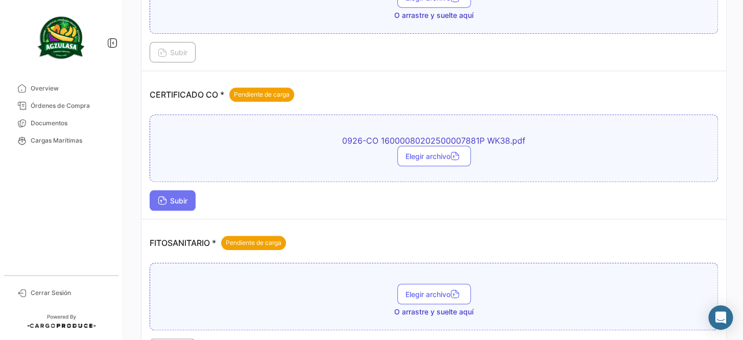
click at [168, 198] on span "Subir" at bounding box center [173, 200] width 30 height 9
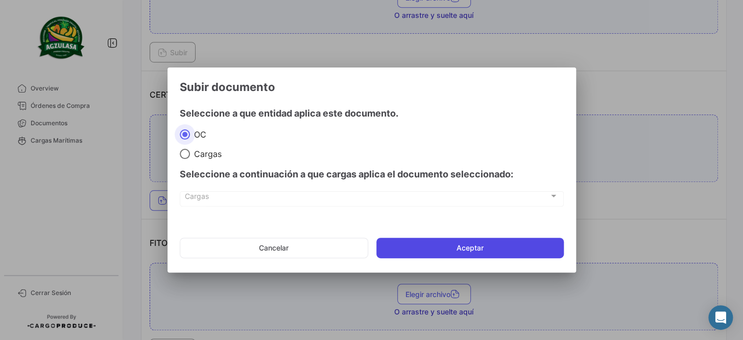
click at [444, 254] on button "Aceptar" at bounding box center [469, 248] width 187 height 20
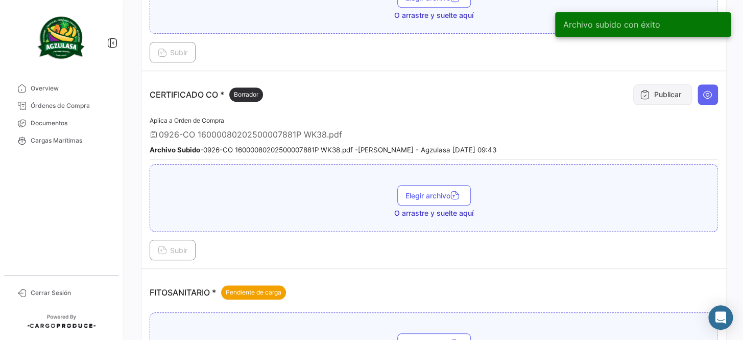
click at [652, 94] on button "Publicar" at bounding box center [662, 94] width 59 height 20
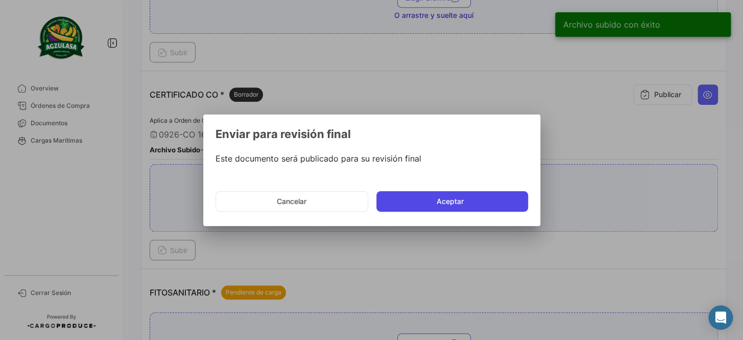
click at [431, 199] on button "Aceptar" at bounding box center [452, 201] width 152 height 20
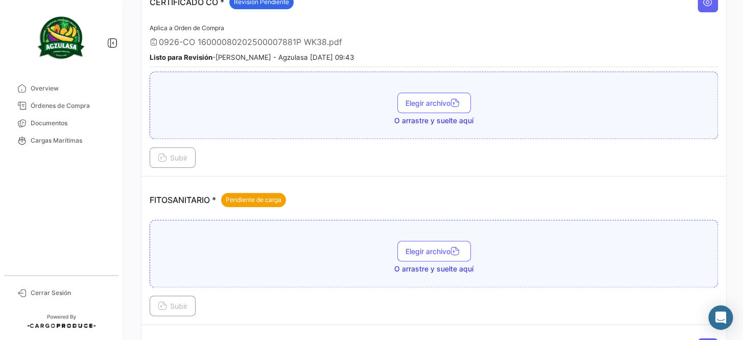
scroll to position [371, 0]
click at [427, 240] on button "Elegir archivo" at bounding box center [434, 250] width 74 height 20
click at [58, 126] on span "Documentos" at bounding box center [71, 122] width 80 height 9
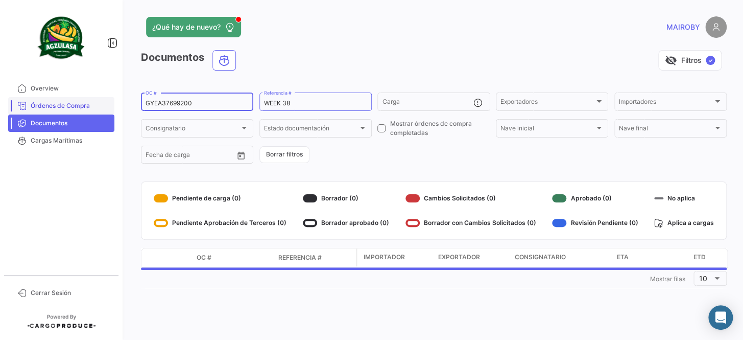
drag, startPoint x: 199, startPoint y: 100, endPoint x: 114, endPoint y: 101, distance: 84.8
click at [114, 101] on mat-sidenav-container "Overview Órdenes de Compra Documentos Cargas Marítimas Cerrar Sesión ¿Qué hay d…" at bounding box center [371, 170] width 743 height 340
paste input "F192988"
type input "GYEF19298800"
click at [372, 157] on form "GYEF19298800 OC # WEEK 38 Referencia # Carga Exportadores Exportadores Importad…" at bounding box center [434, 128] width 586 height 74
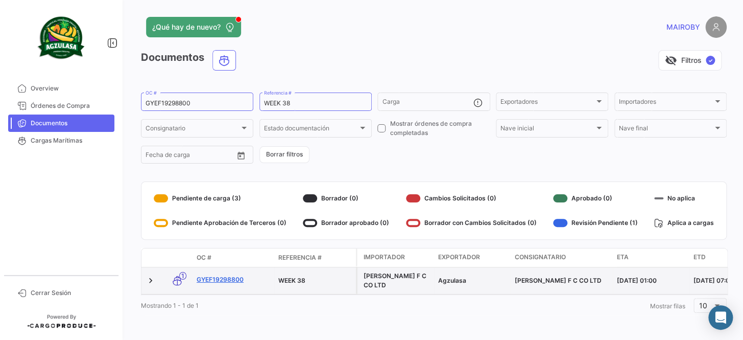
click at [223, 278] on link "GYEF19298800" at bounding box center [234, 279] width 74 height 9
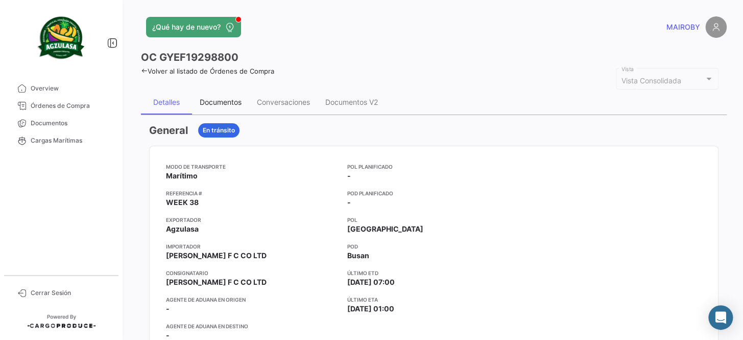
click at [226, 103] on div "Documentos" at bounding box center [221, 102] width 42 height 9
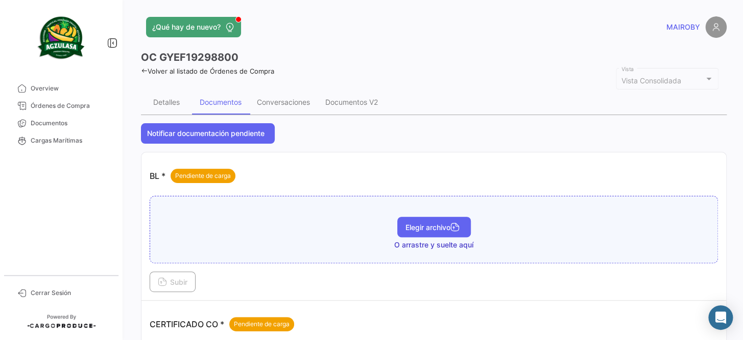
click at [431, 228] on span "Elegir archivo" at bounding box center [434, 227] width 57 height 9
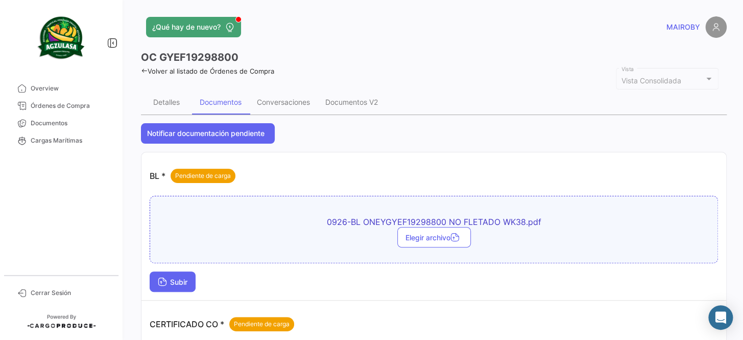
click at [173, 276] on button "Subir" at bounding box center [173, 281] width 46 height 20
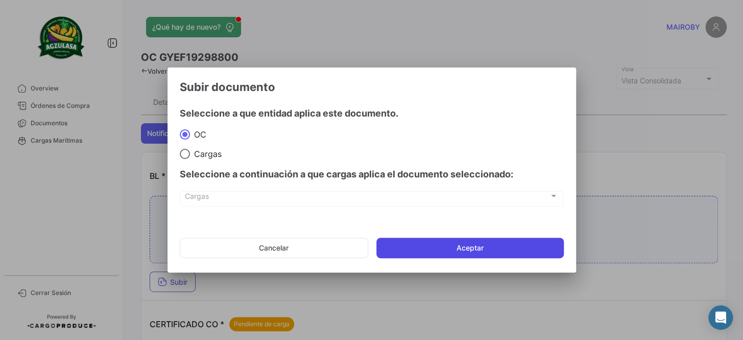
click at [429, 248] on button "Aceptar" at bounding box center [469, 248] width 187 height 20
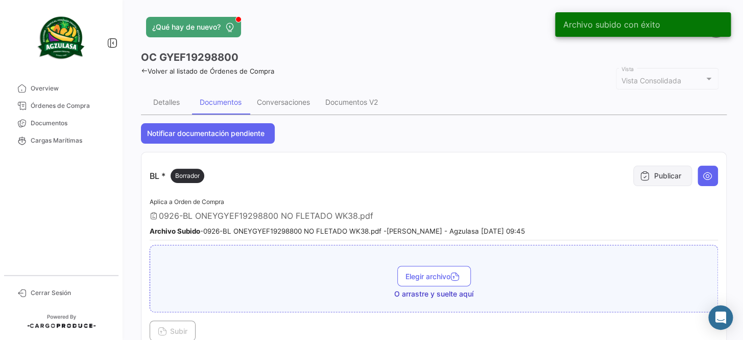
click at [640, 178] on icon at bounding box center [645, 176] width 10 height 10
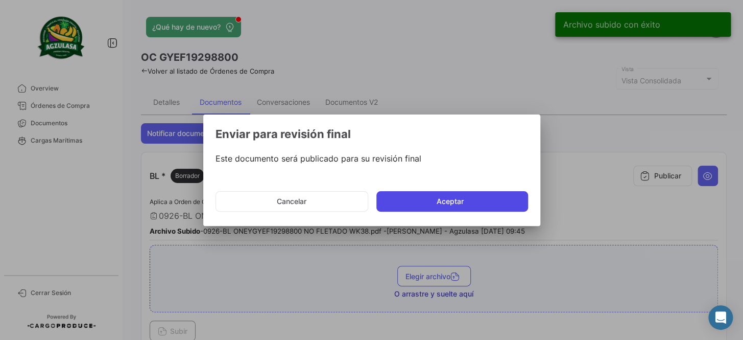
click at [477, 191] on button "Aceptar" at bounding box center [452, 201] width 152 height 20
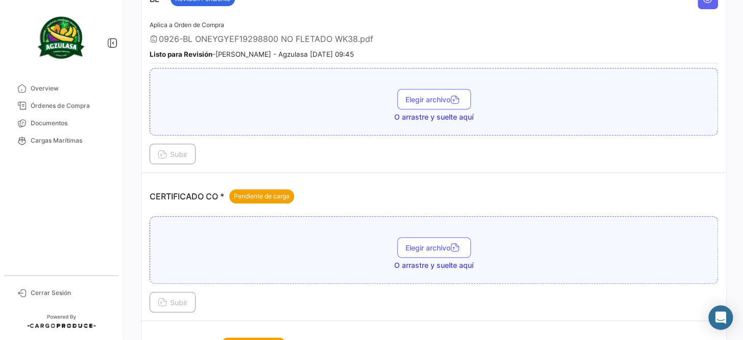
scroll to position [185, 0]
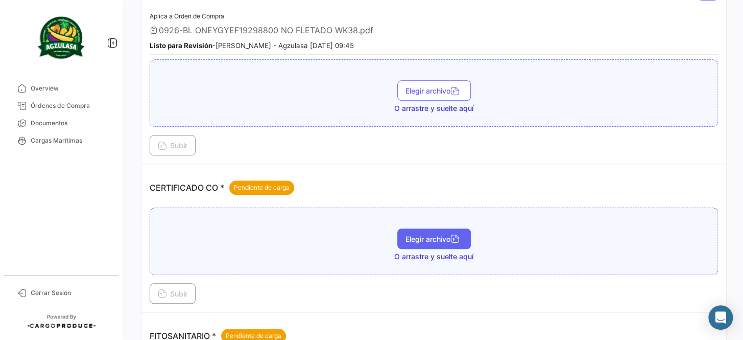
click at [429, 242] on button "Elegir archivo" at bounding box center [434, 238] width 74 height 20
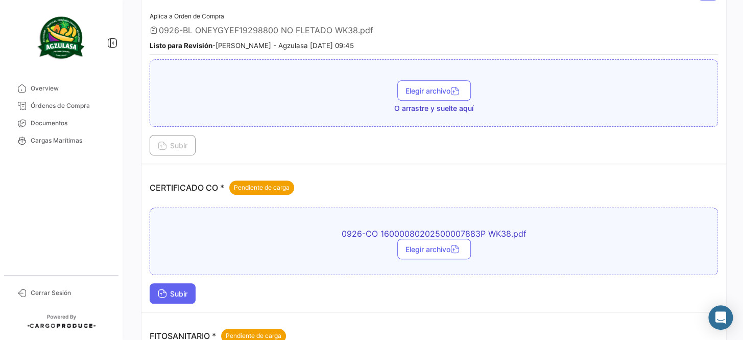
click at [175, 292] on span "Subir" at bounding box center [173, 293] width 30 height 9
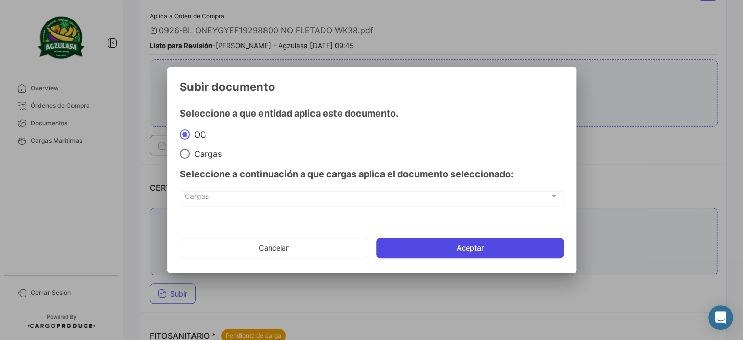
click at [455, 243] on button "Aceptar" at bounding box center [469, 248] width 187 height 20
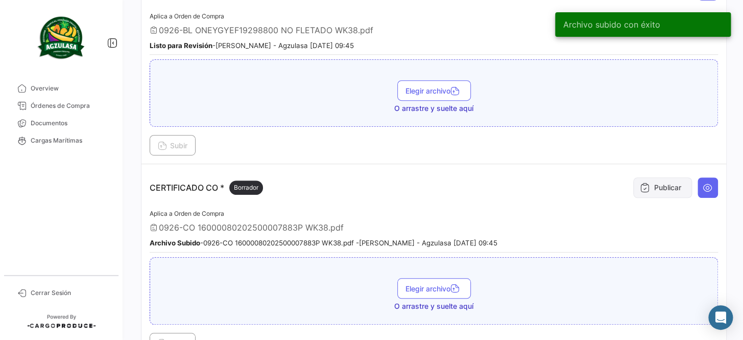
click at [643, 189] on icon at bounding box center [645, 187] width 10 height 10
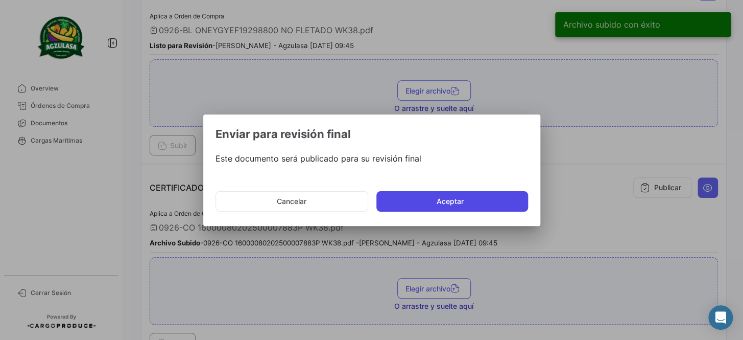
click at [451, 206] on button "Aceptar" at bounding box center [452, 201] width 152 height 20
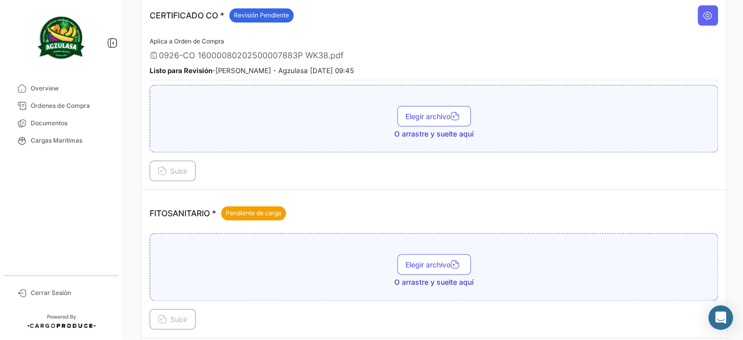
scroll to position [371, 0]
